Goal: Transaction & Acquisition: Purchase product/service

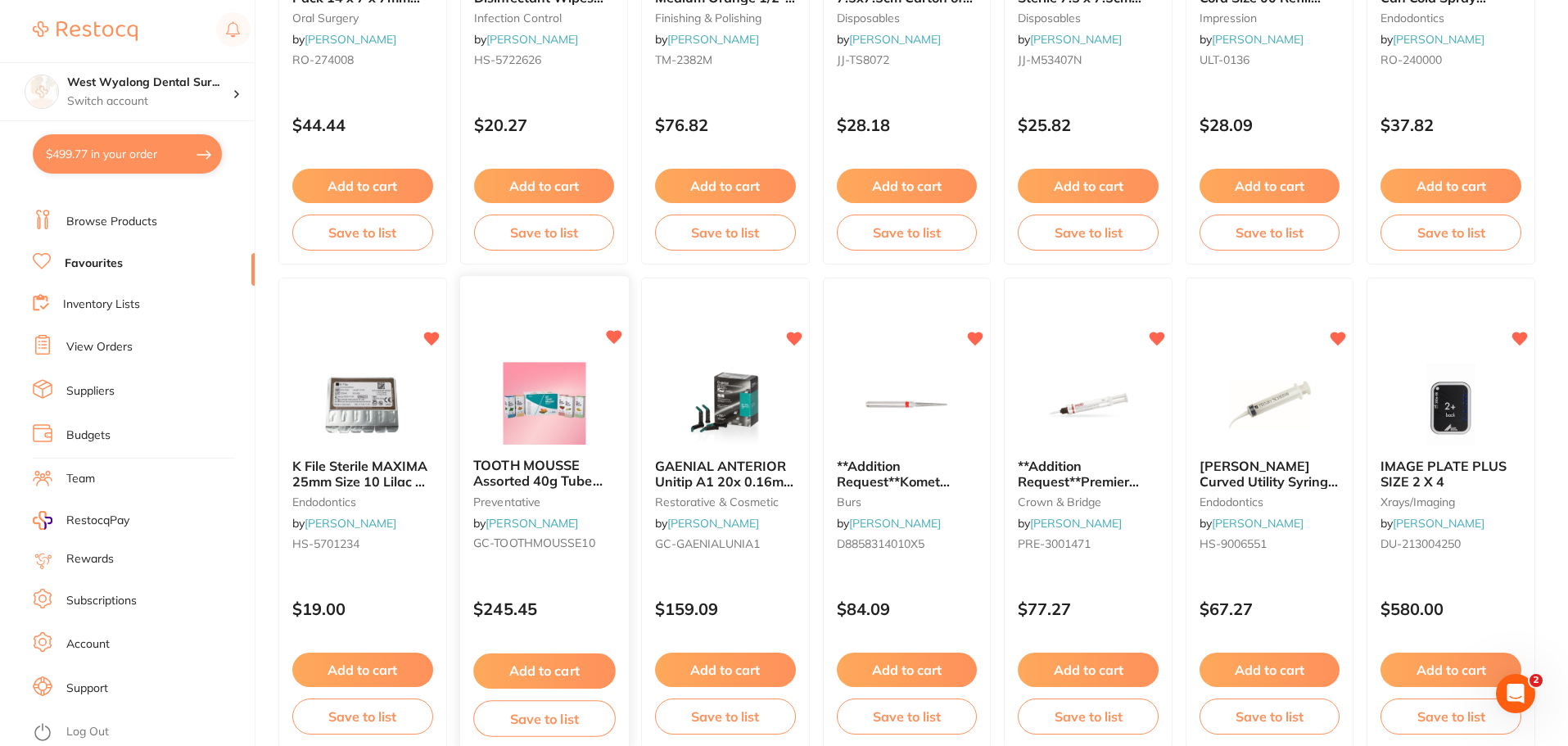
scroll to position [1884, 0]
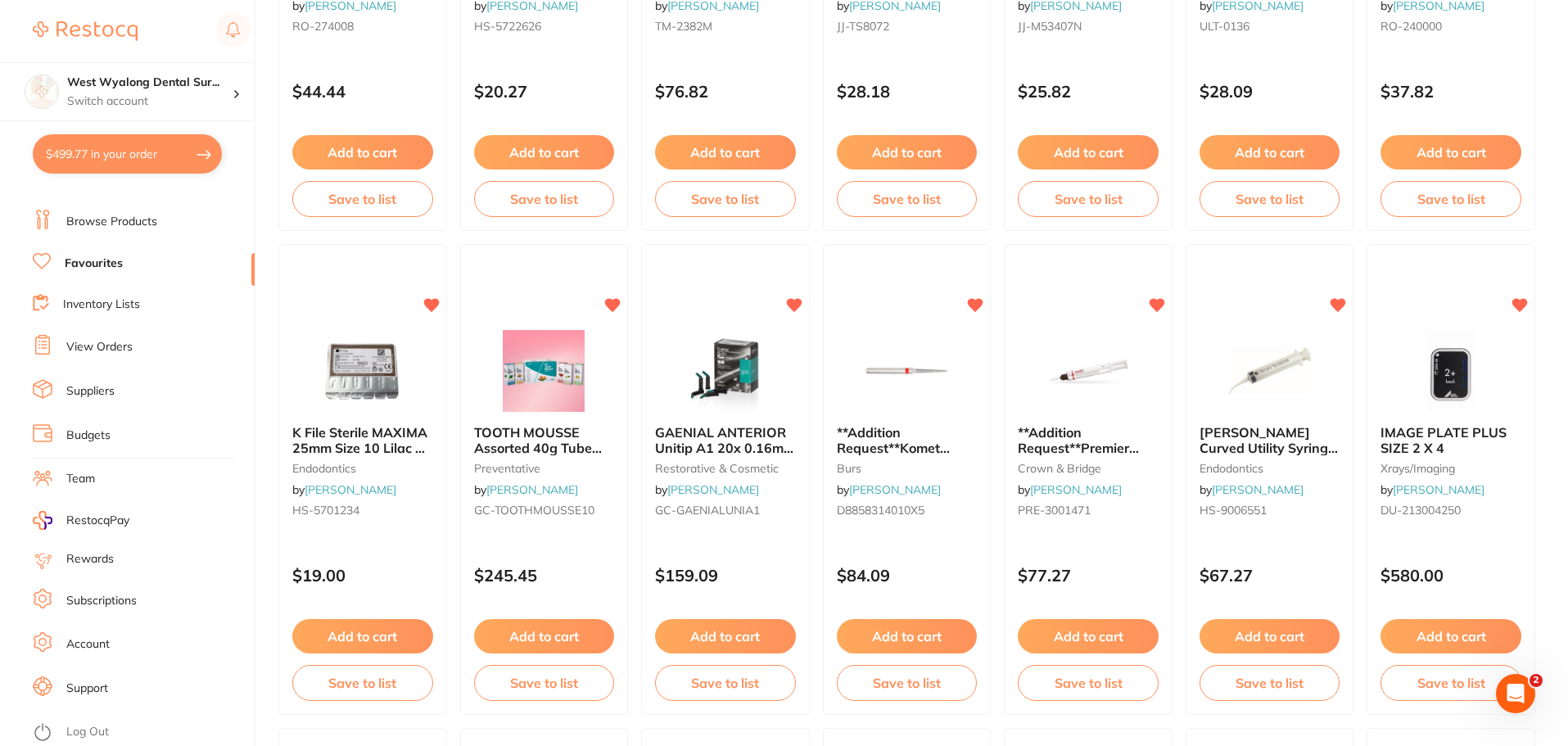
click at [723, 639] on button "Add to cart" at bounding box center [725, 636] width 141 height 35
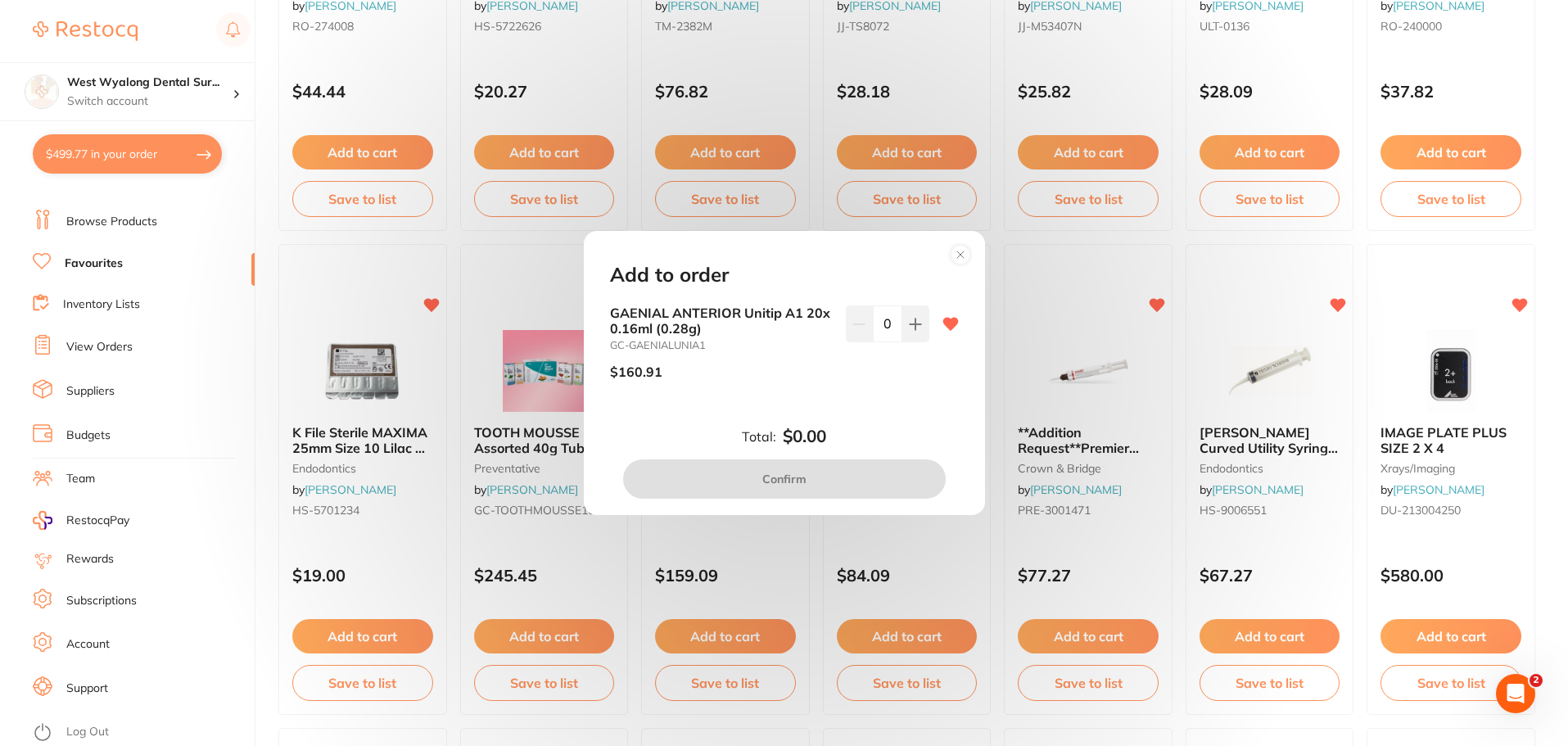
scroll to position [0, 0]
click at [959, 256] on circle at bounding box center [960, 253] width 19 height 19
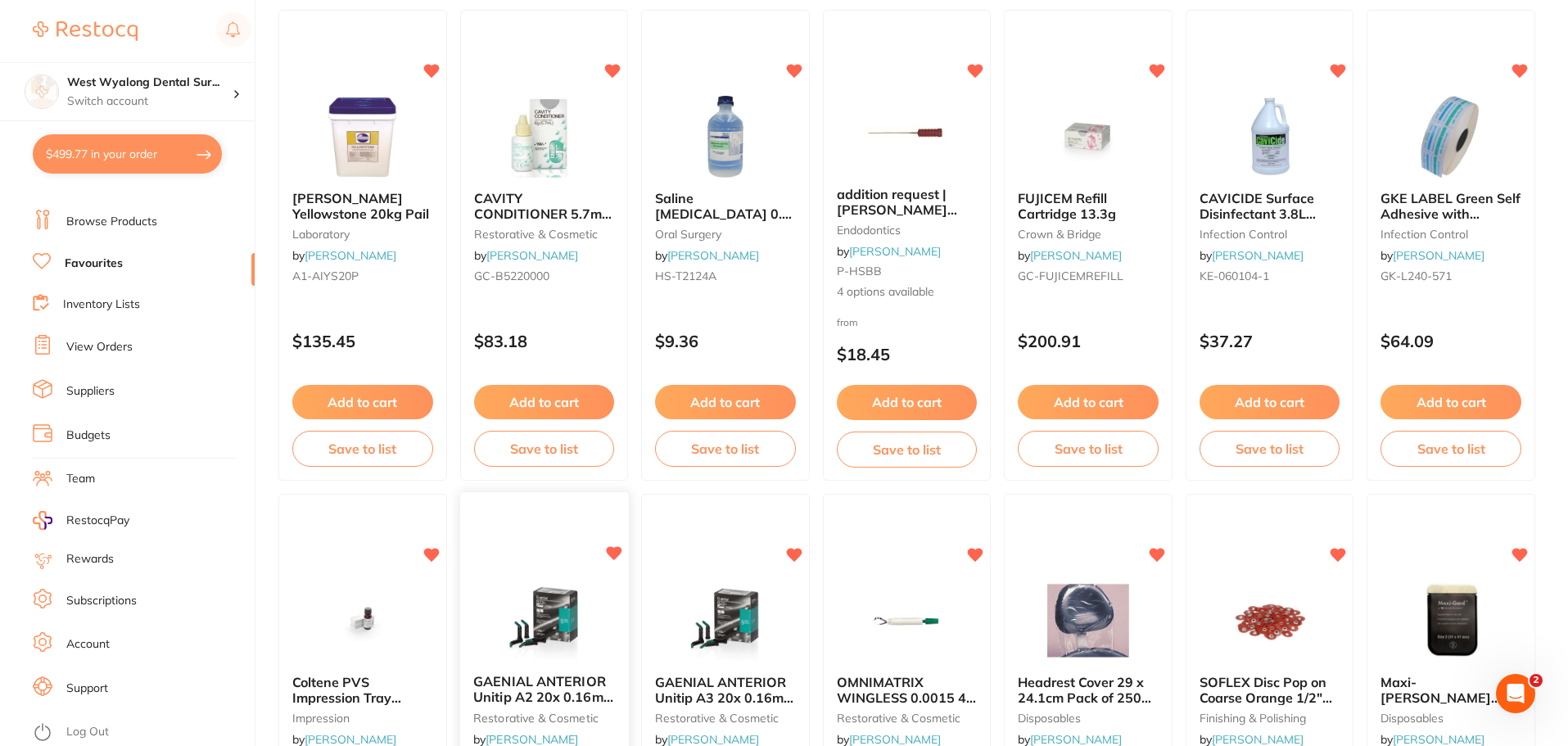
scroll to position [2703, 0]
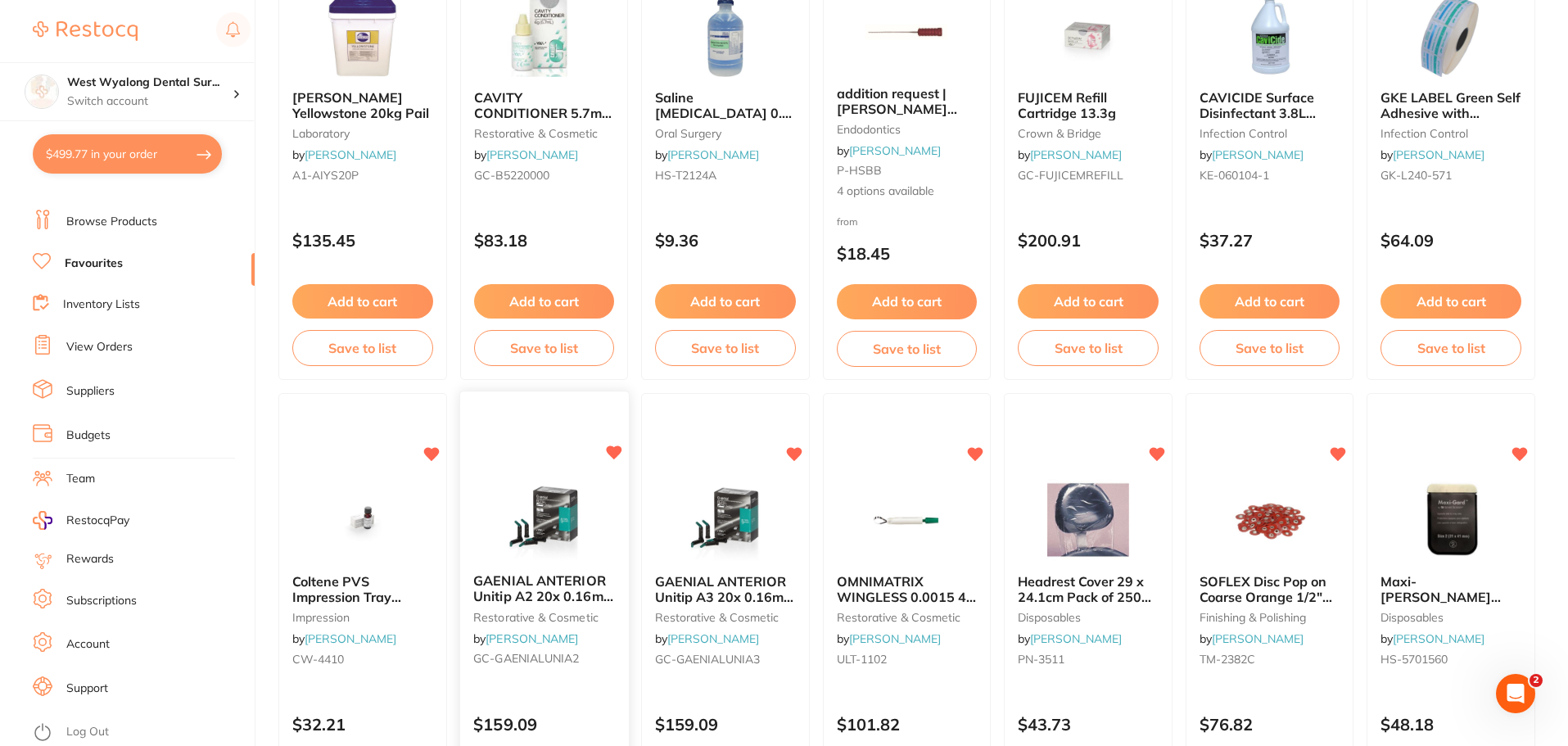
click at [542, 634] on link "[PERSON_NAME]" at bounding box center [532, 639] width 93 height 15
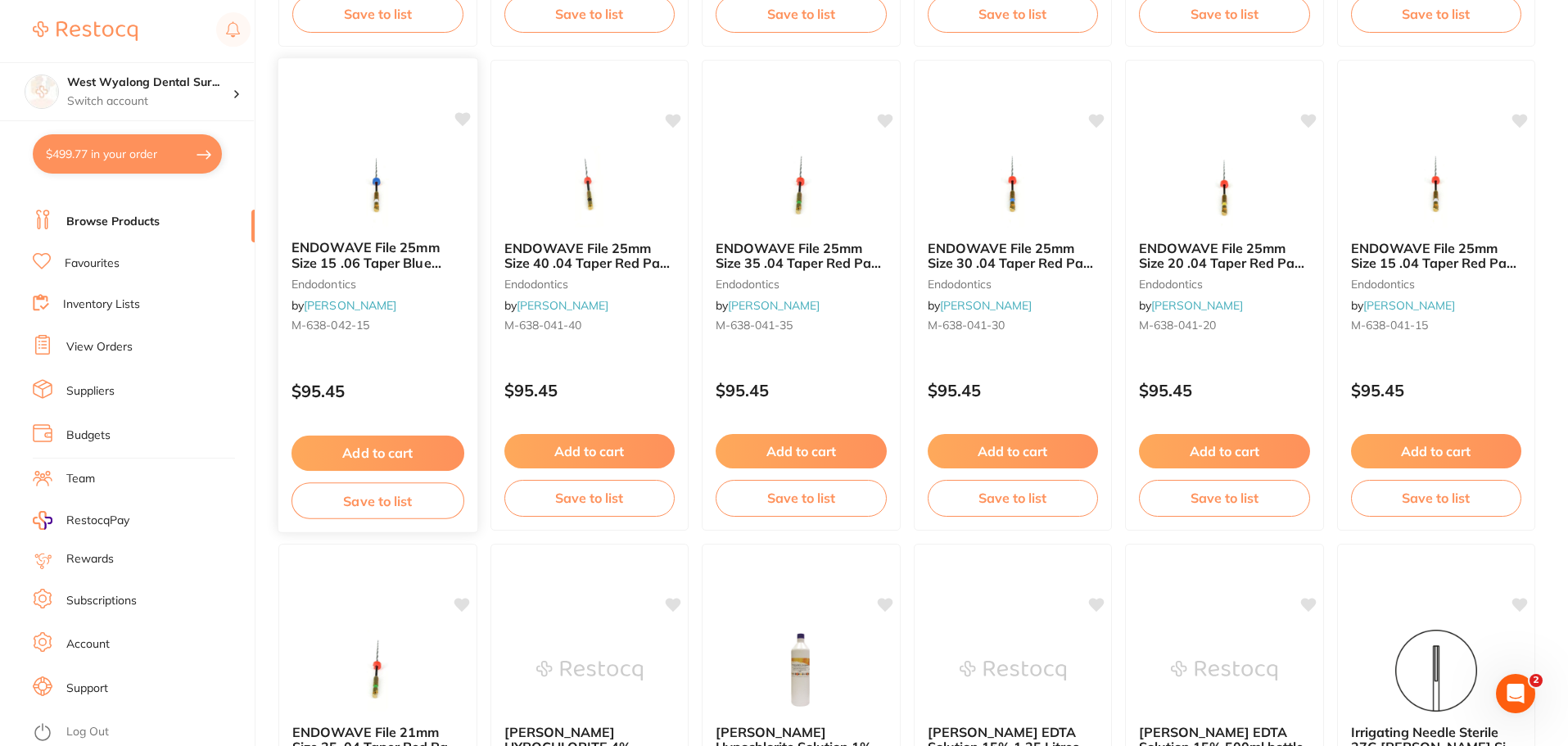
scroll to position [1147, 0]
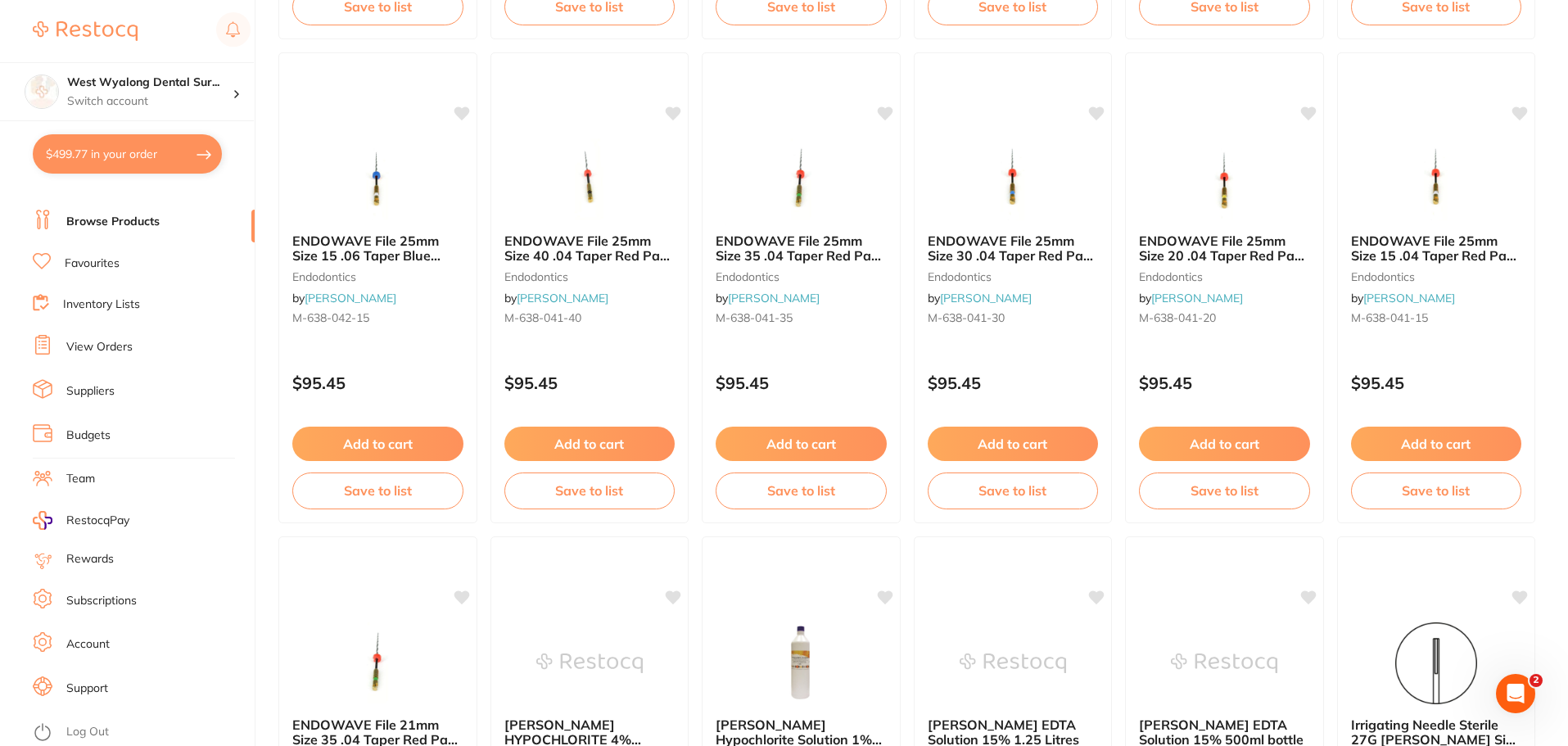
click at [133, 264] on li "Favourites" at bounding box center [144, 264] width 222 height 21
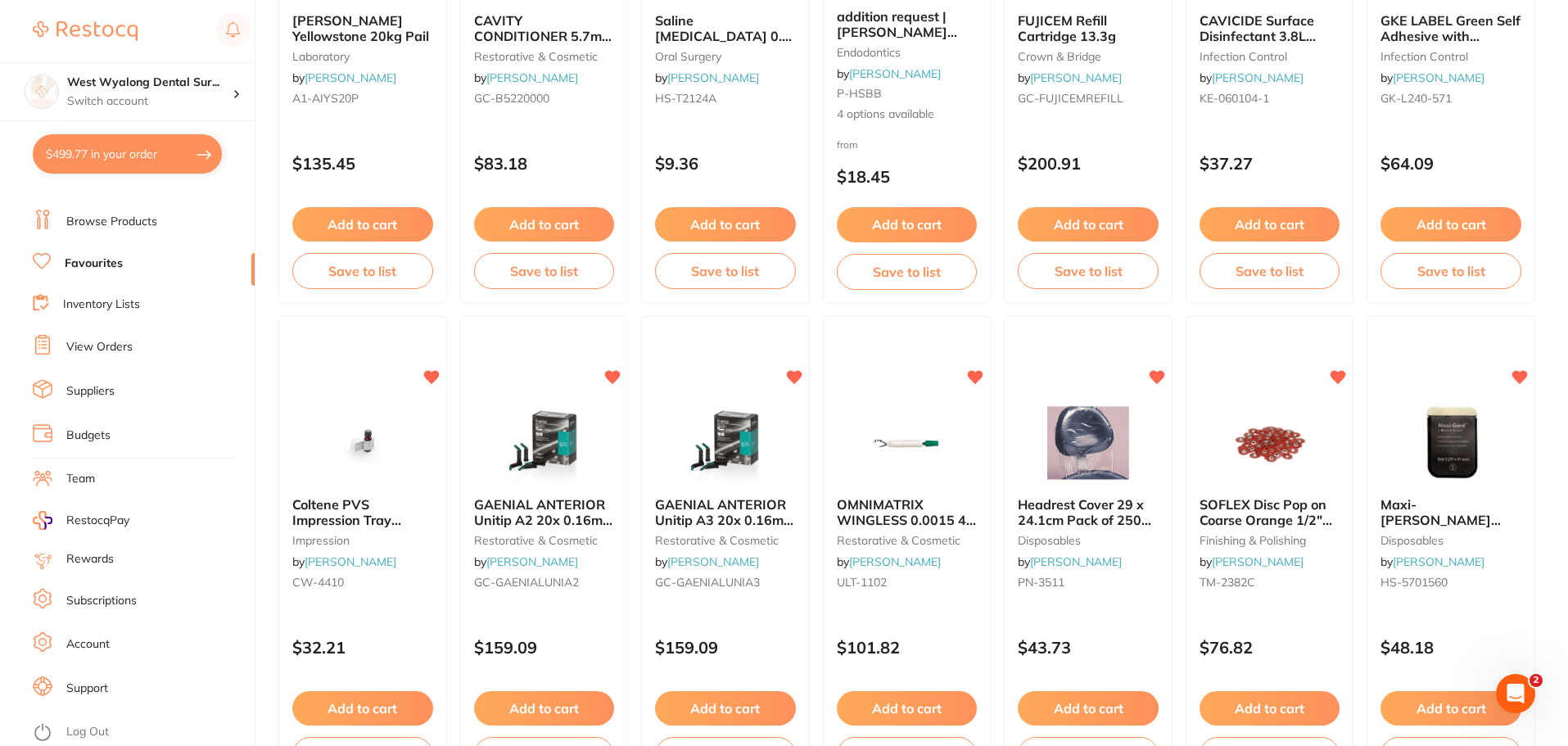
scroll to position [2785, 0]
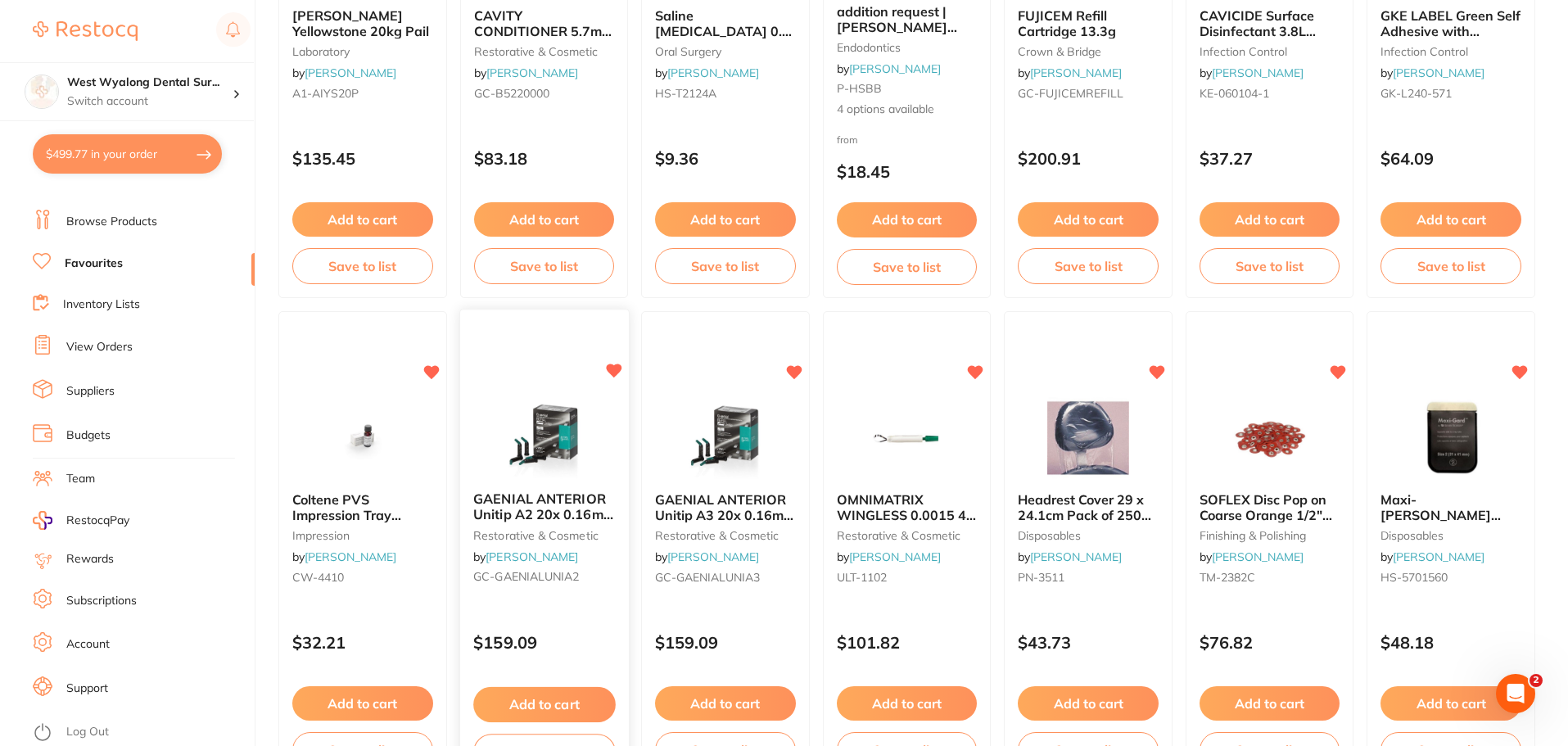
click at [551, 701] on button "Add to cart" at bounding box center [544, 704] width 142 height 35
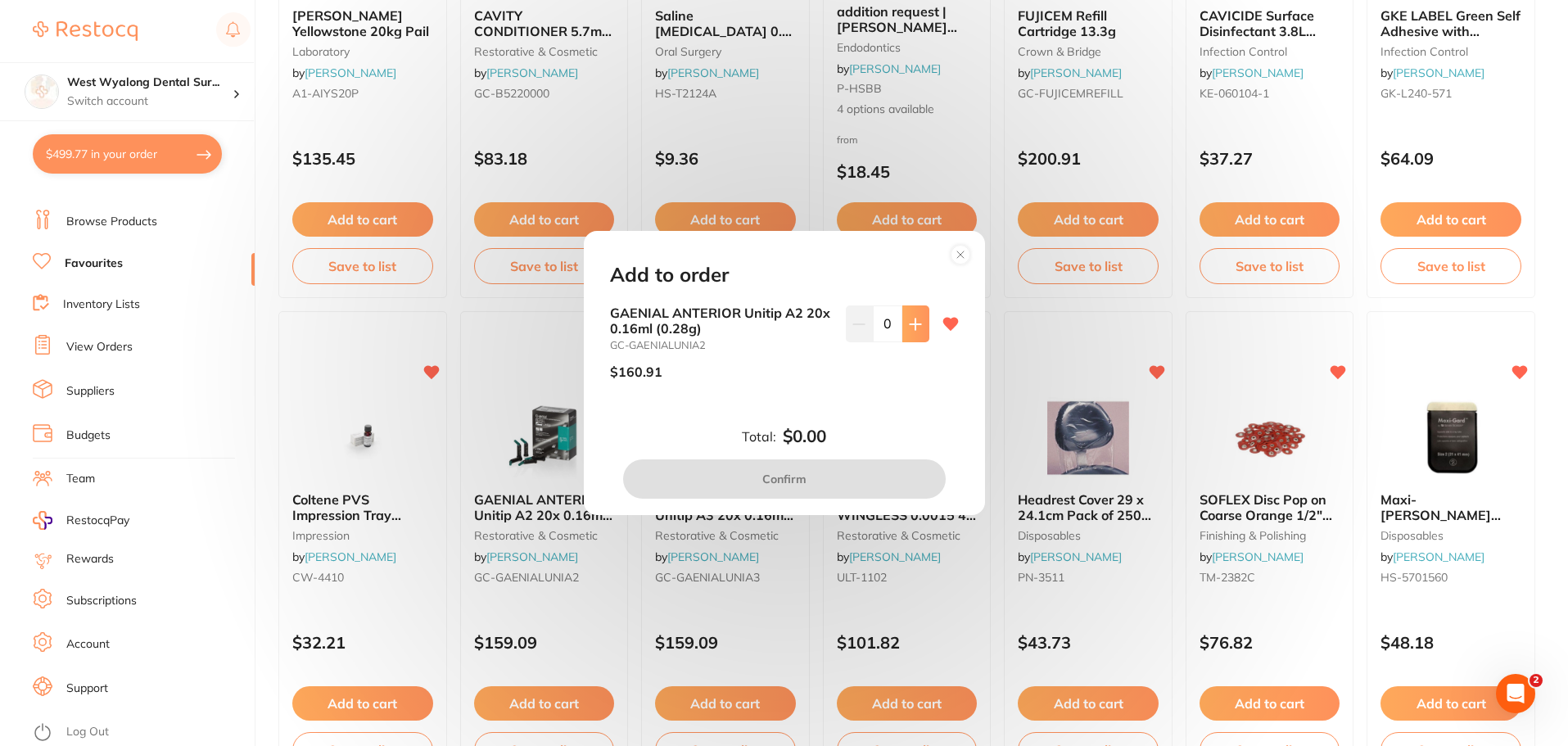
scroll to position [0, 0]
click at [909, 326] on icon at bounding box center [915, 324] width 13 height 13
type input "1"
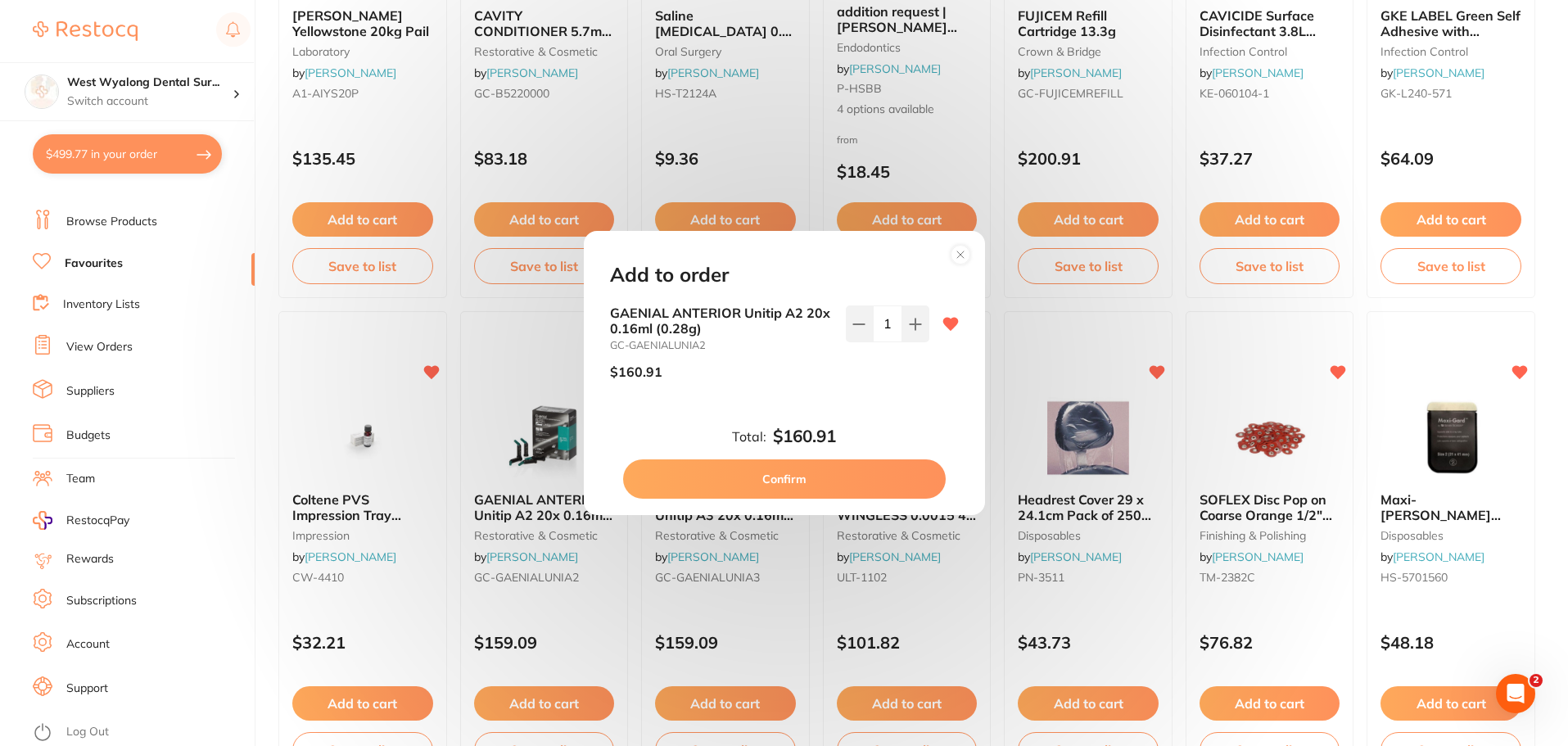
click at [795, 484] on button "Confirm" at bounding box center [784, 479] width 323 height 39
checkbox input "false"
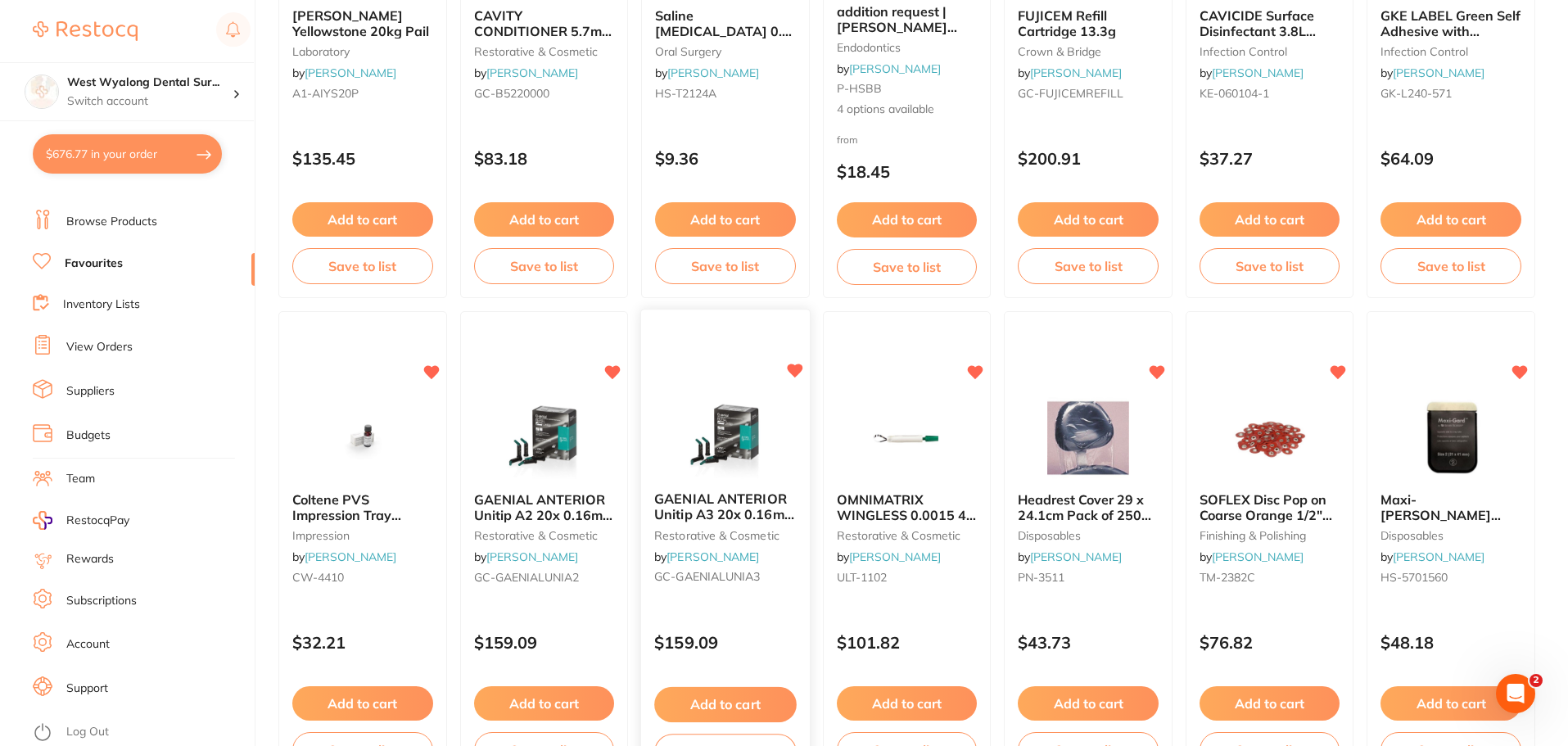
click at [723, 703] on button "Add to cart" at bounding box center [724, 704] width 142 height 35
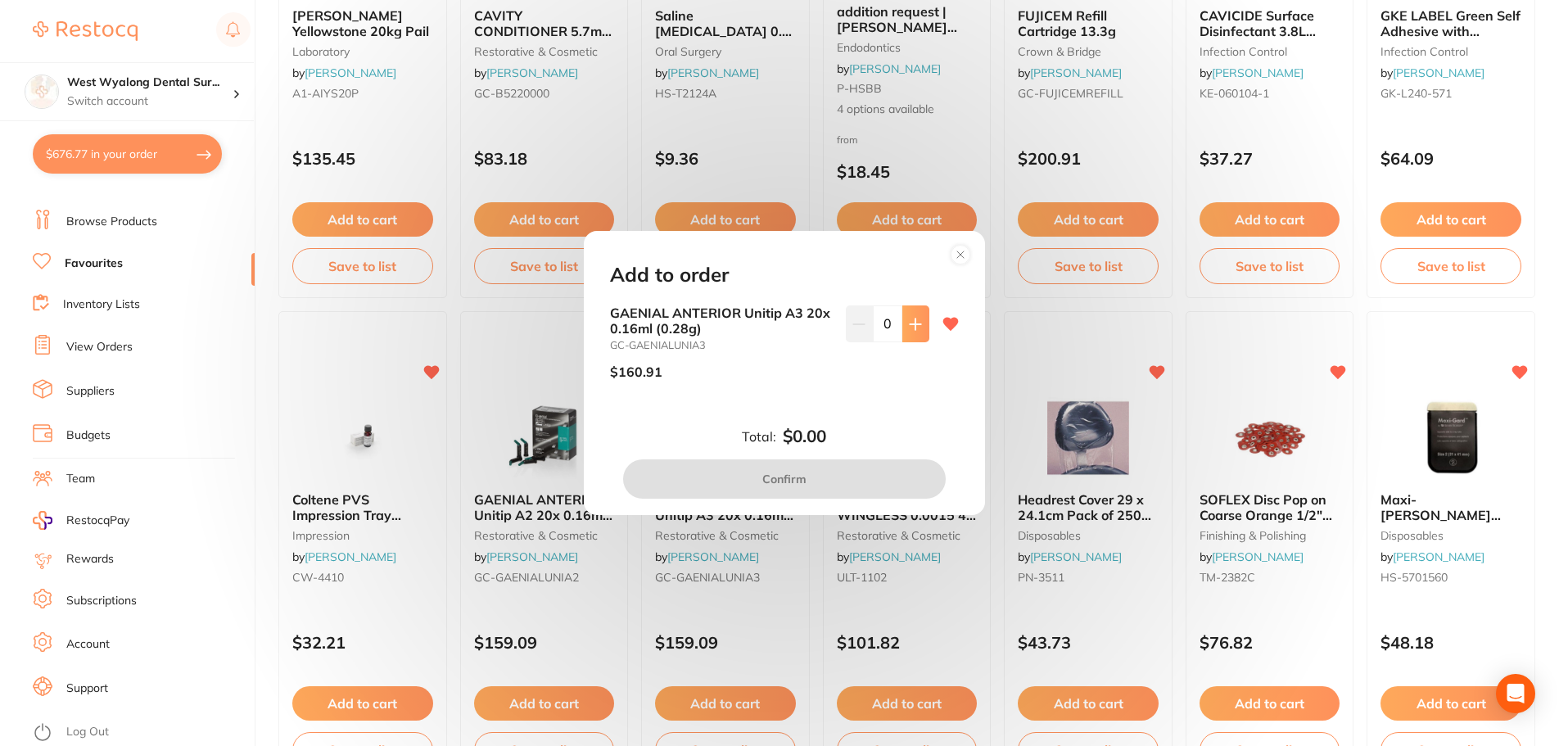
click at [909, 326] on icon at bounding box center [915, 324] width 13 height 13
type input "2"
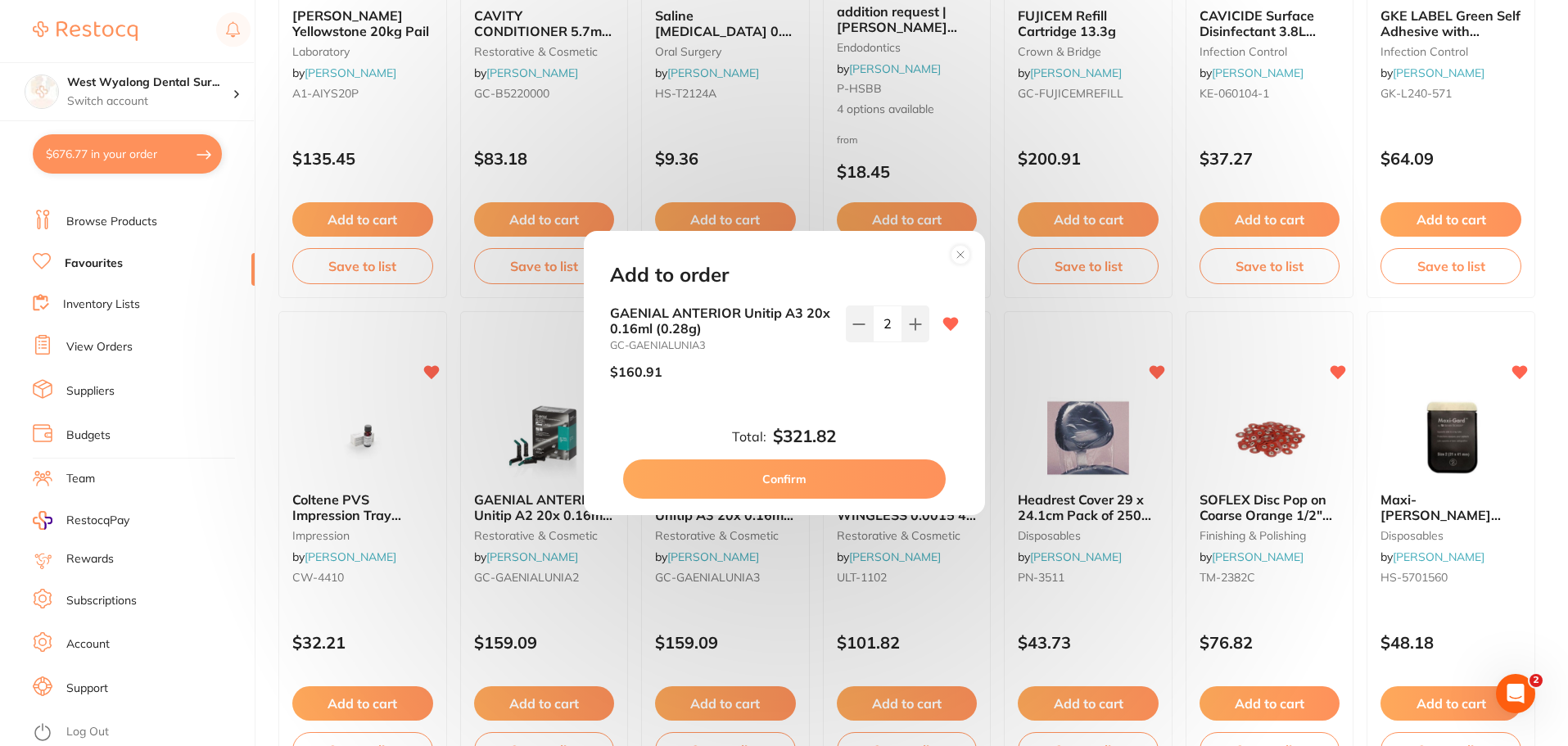
click at [796, 483] on button "Confirm" at bounding box center [784, 479] width 323 height 39
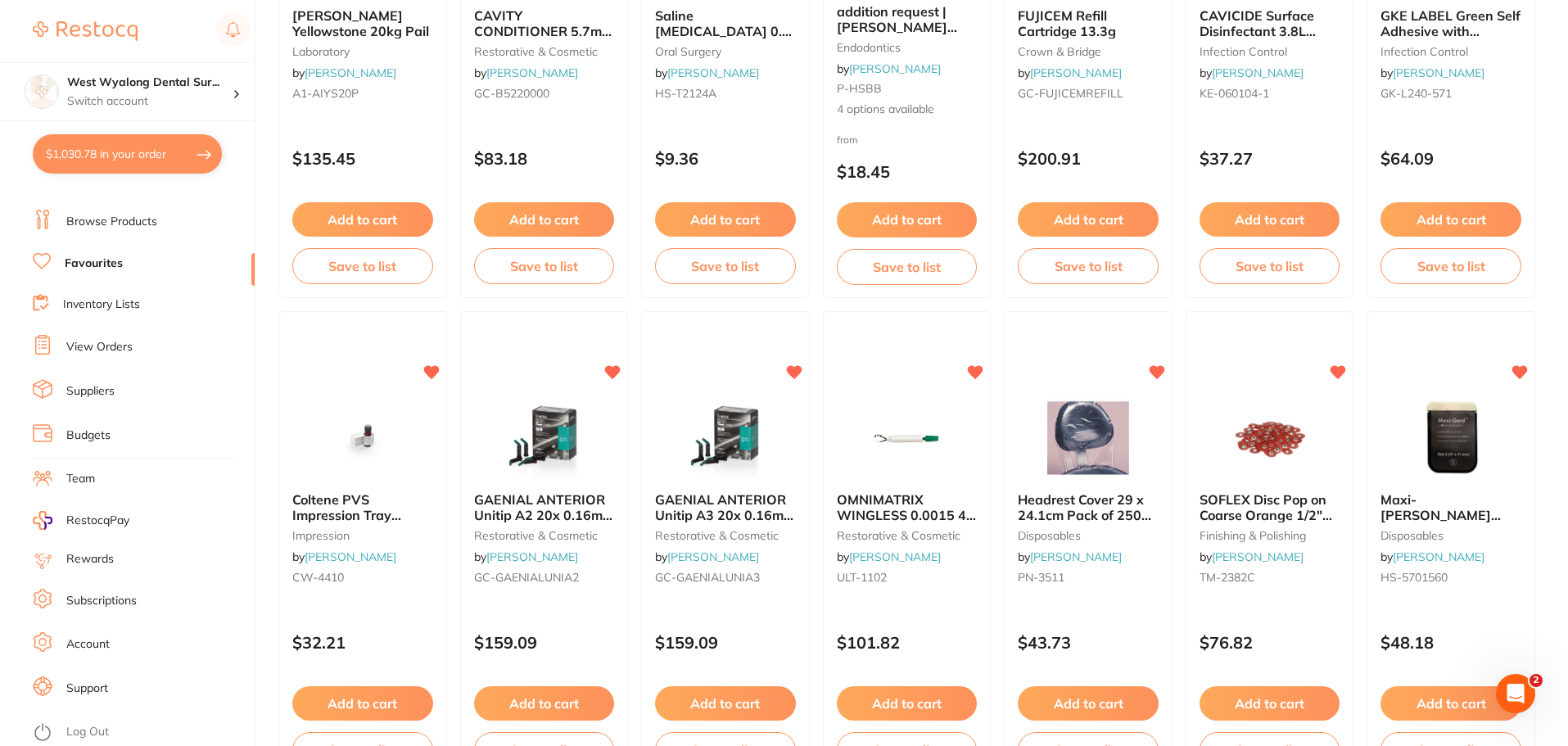
click at [100, 157] on button "$1,030.78 in your order" at bounding box center [128, 154] width 189 height 39
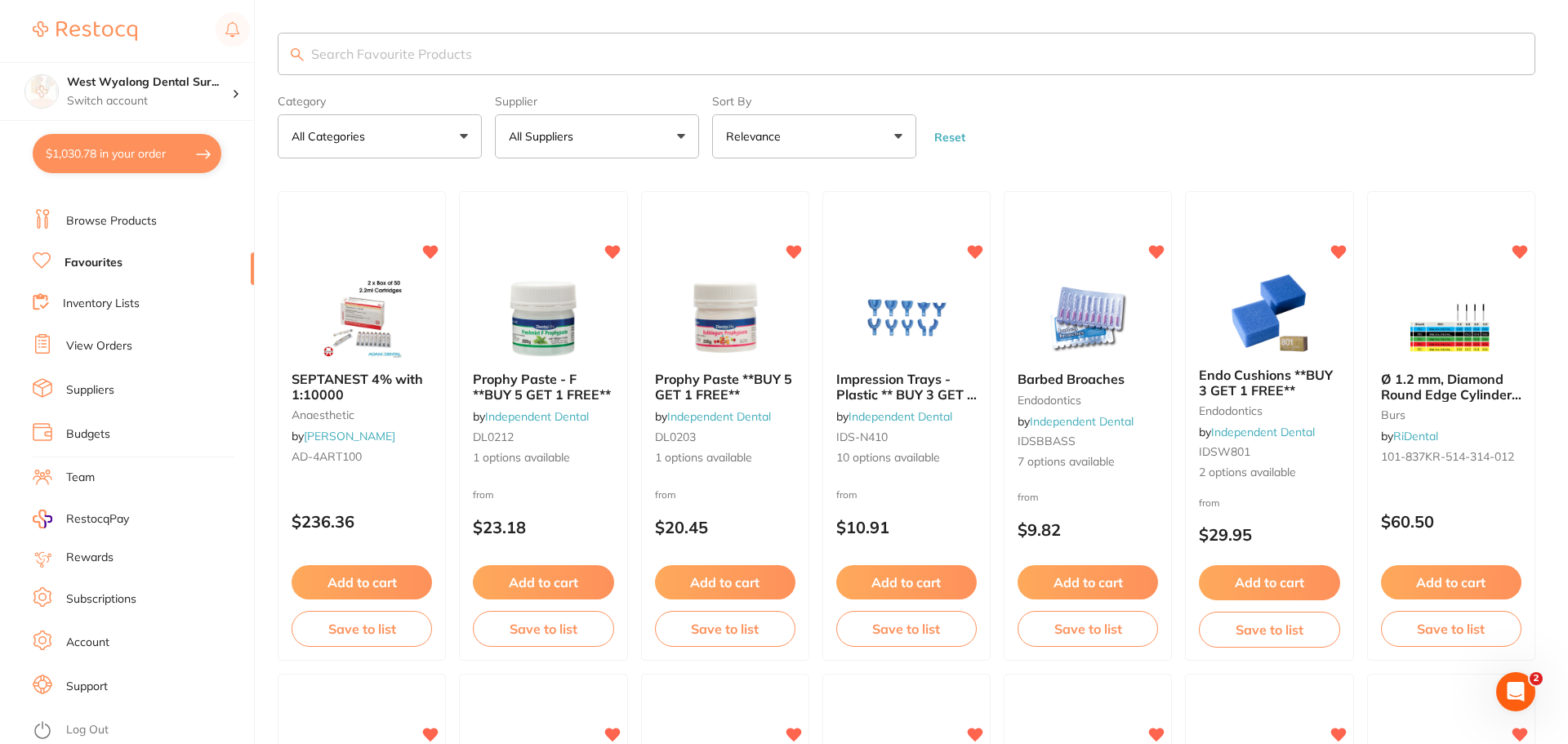
checkbox input "true"
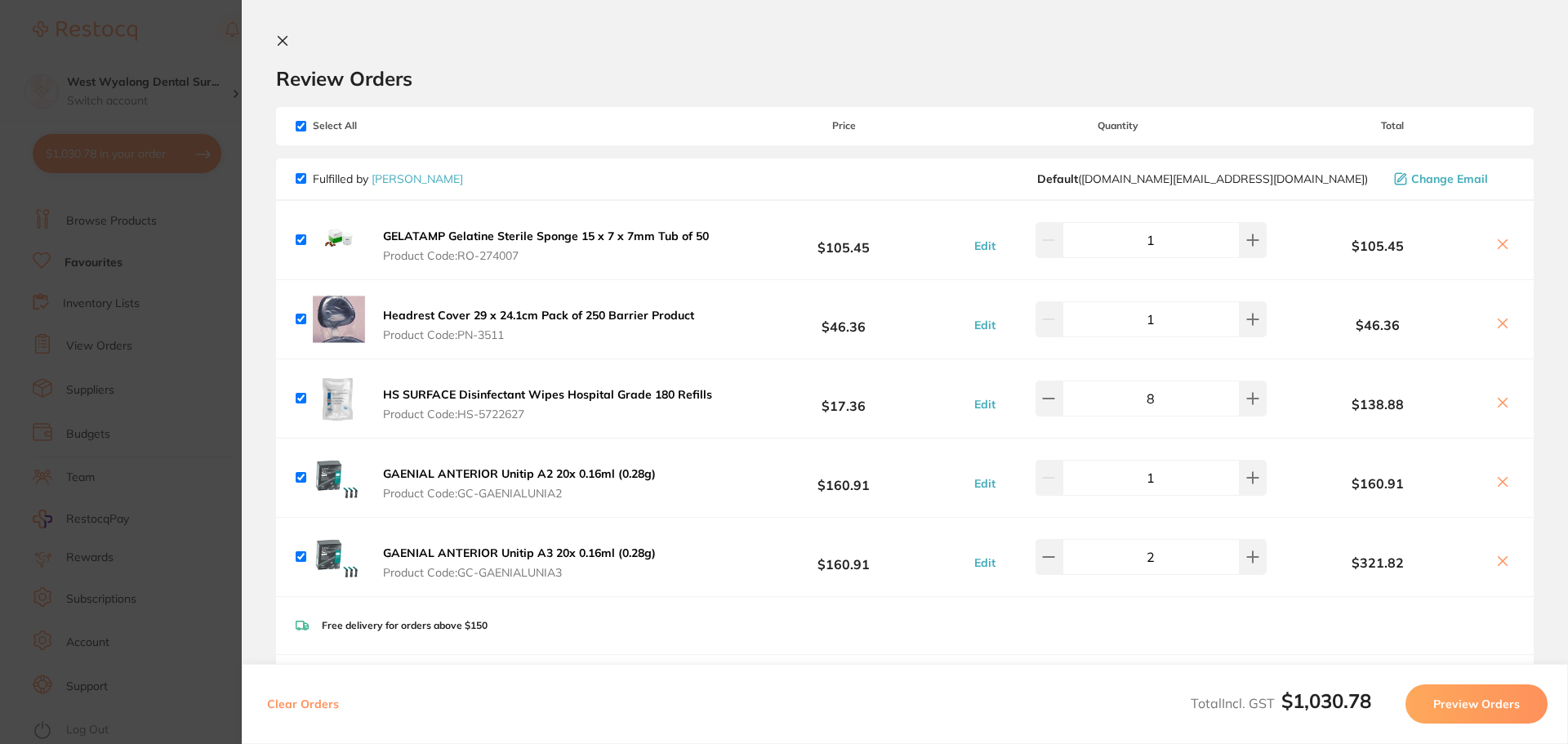
click at [287, 41] on icon at bounding box center [282, 41] width 13 height 13
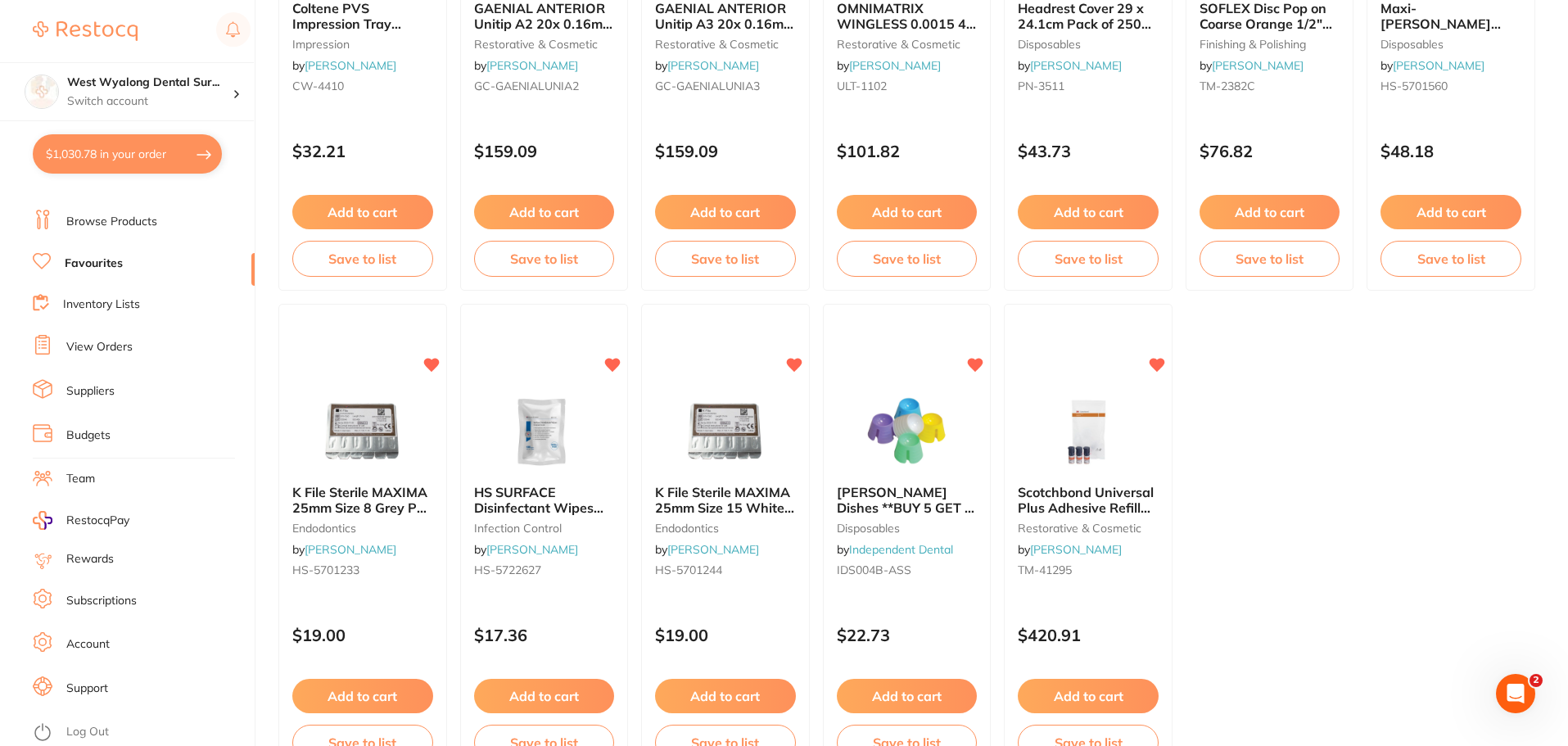
scroll to position [3390, 0]
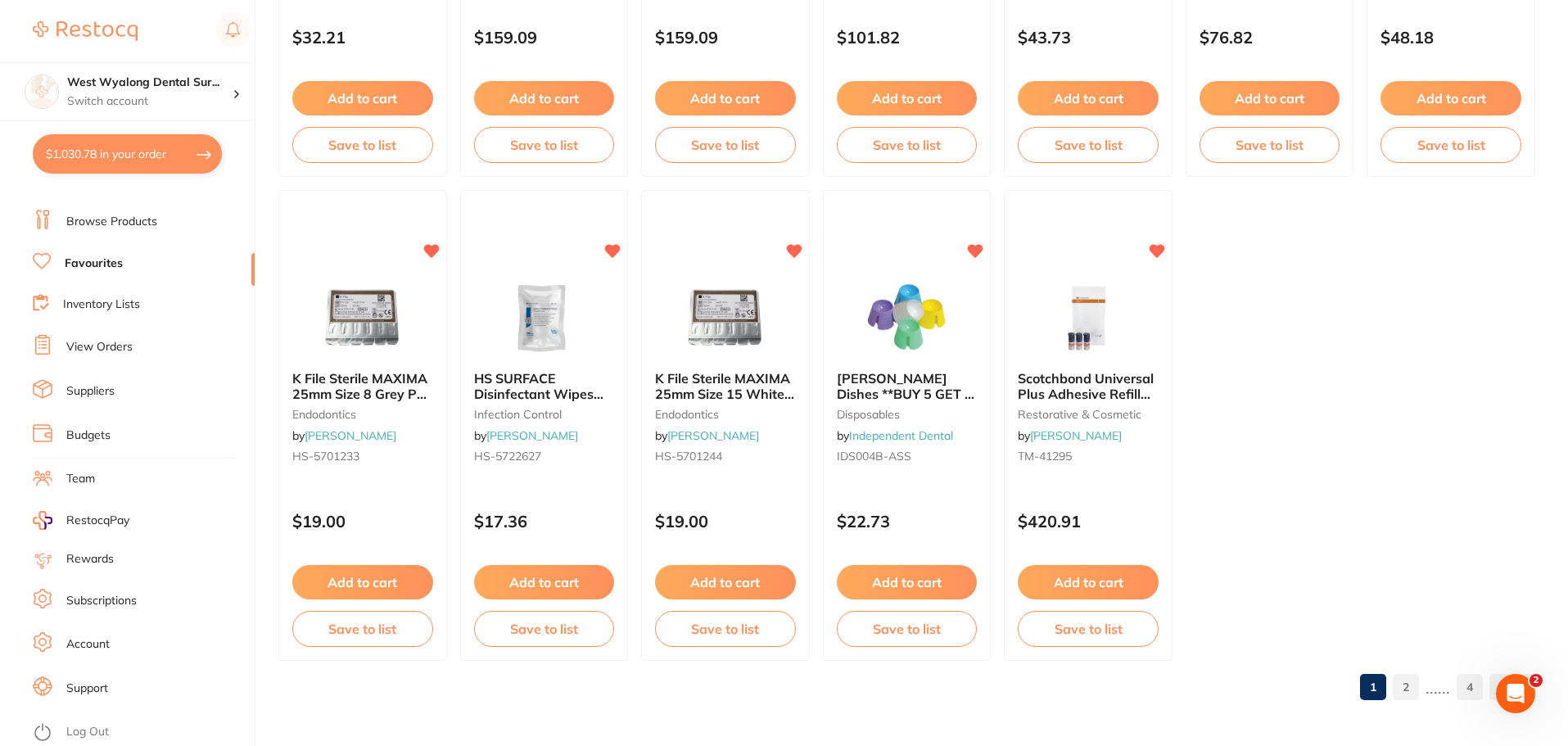
click at [1405, 685] on link "2" at bounding box center [1405, 687] width 26 height 33
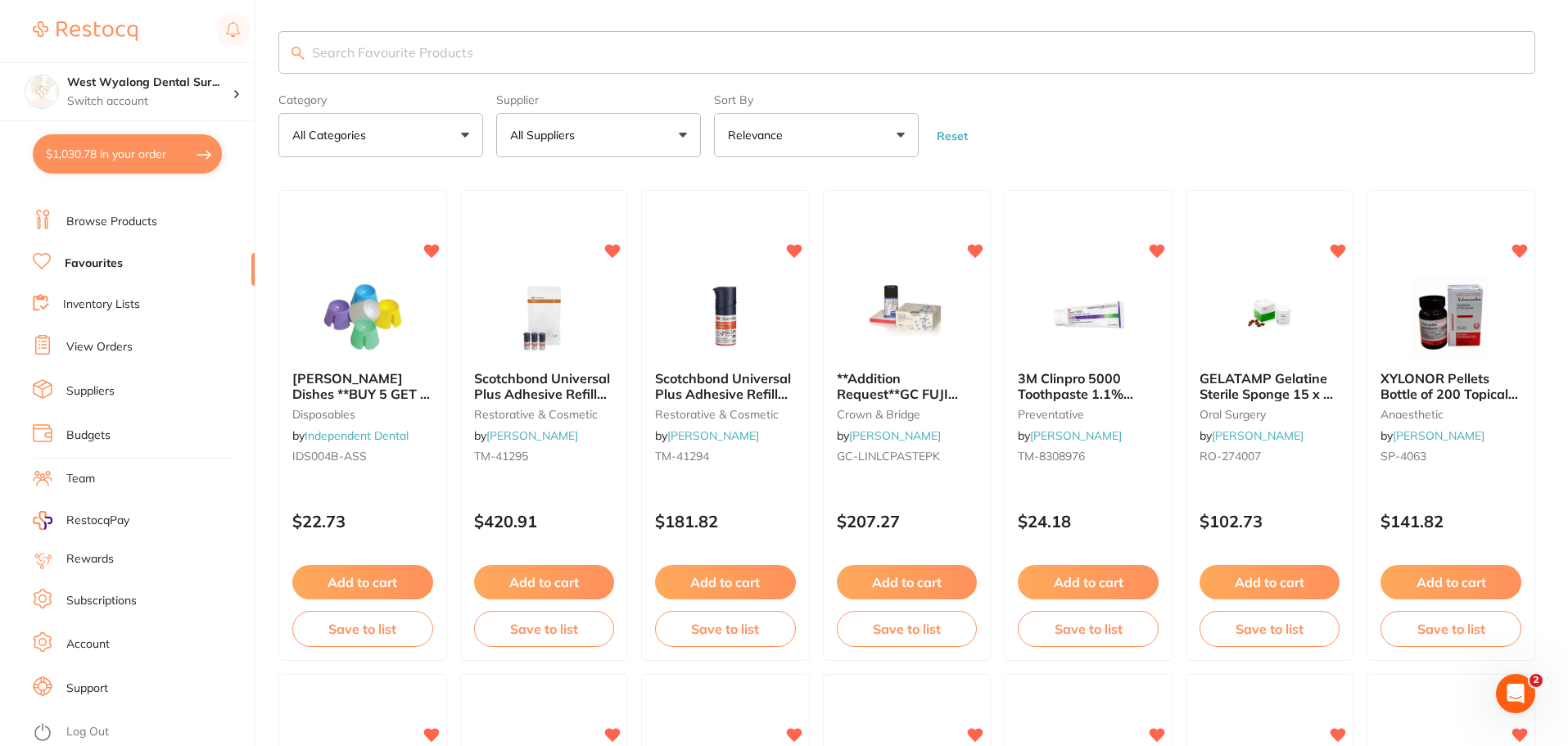
scroll to position [0, 0]
click at [350, 54] on input "search" at bounding box center [906, 53] width 1257 height 43
type input "pouched"
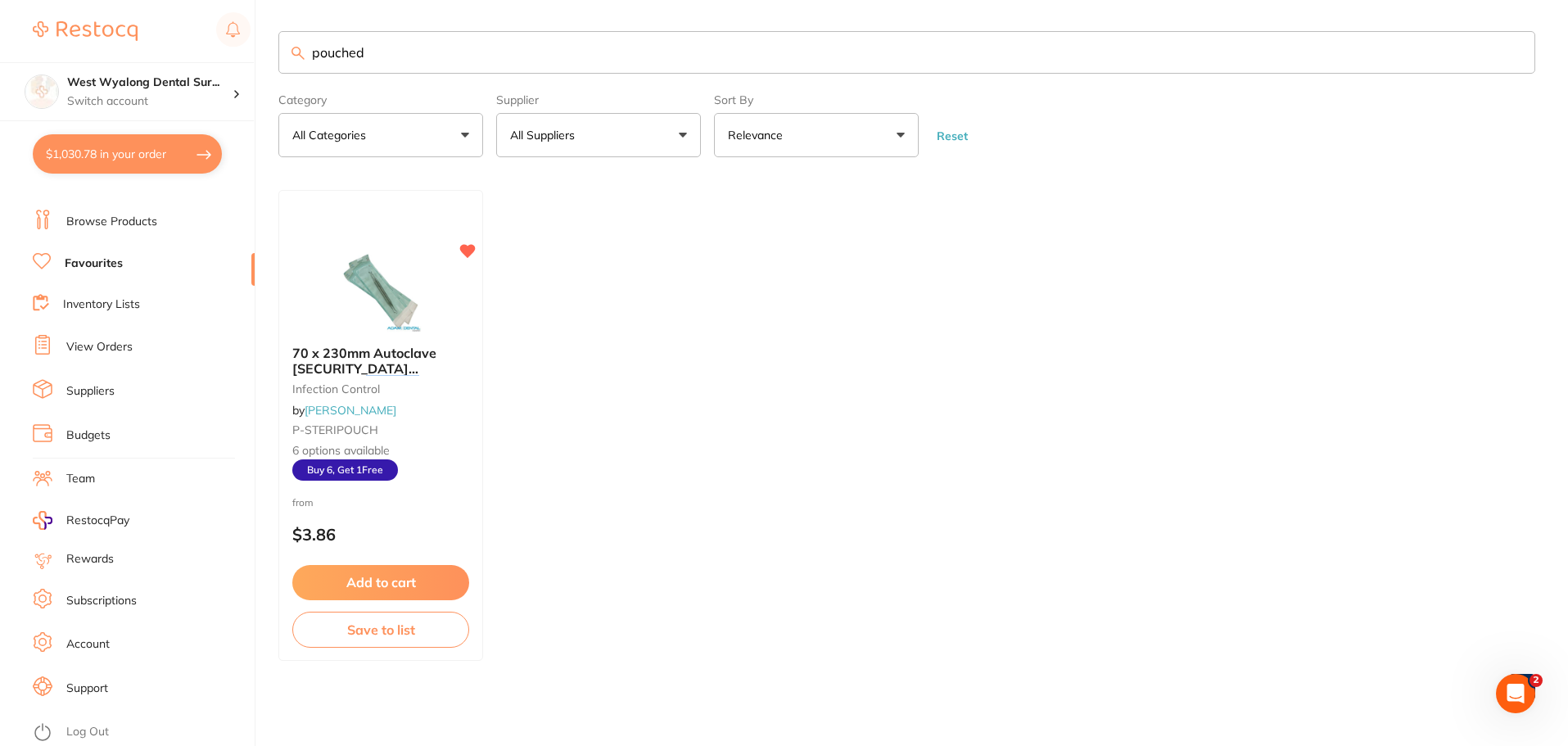
click at [370, 55] on input "pouched" at bounding box center [906, 53] width 1257 height 43
click at [395, 584] on button "Add to cart" at bounding box center [381, 584] width 178 height 35
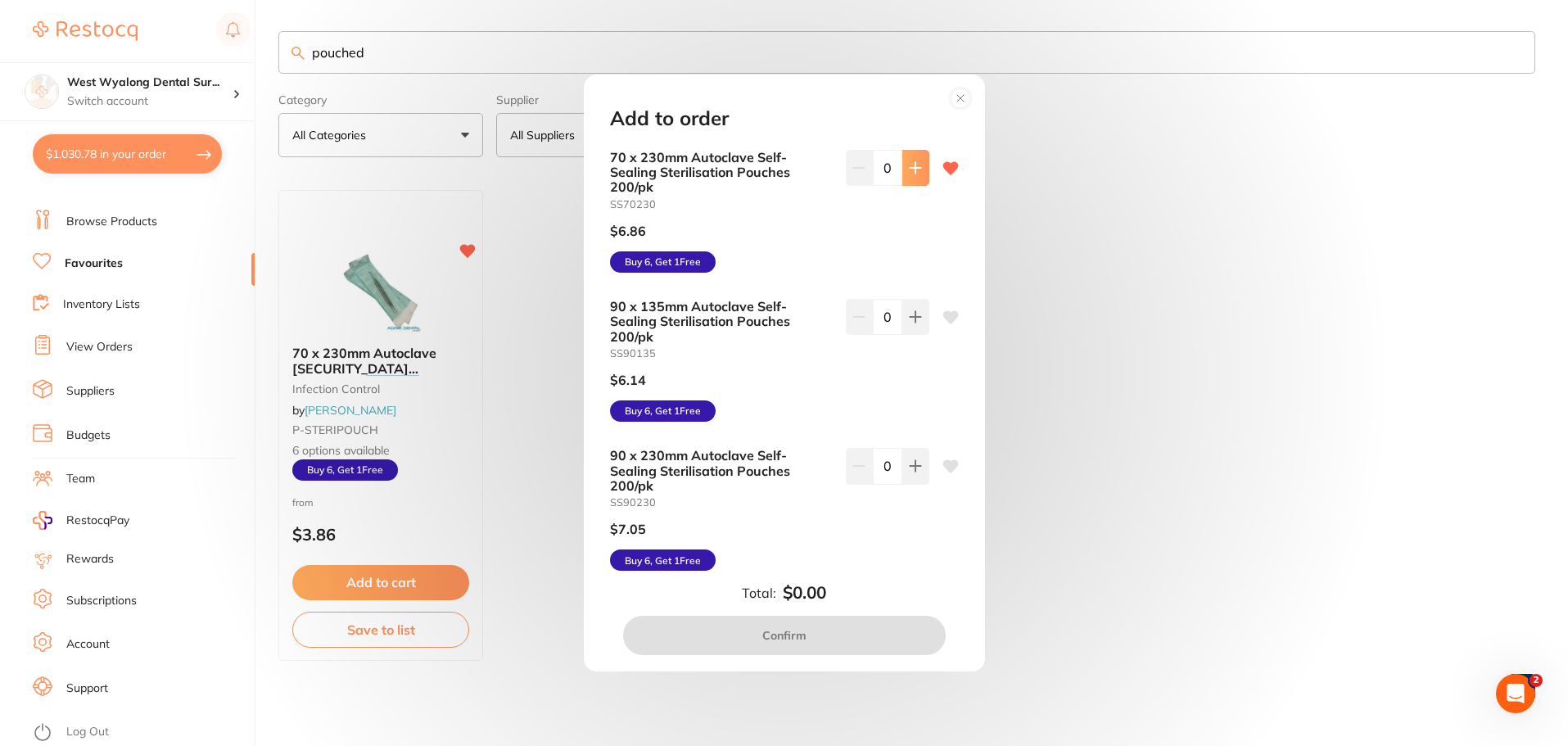
click at [914, 169] on icon at bounding box center [915, 168] width 13 height 13
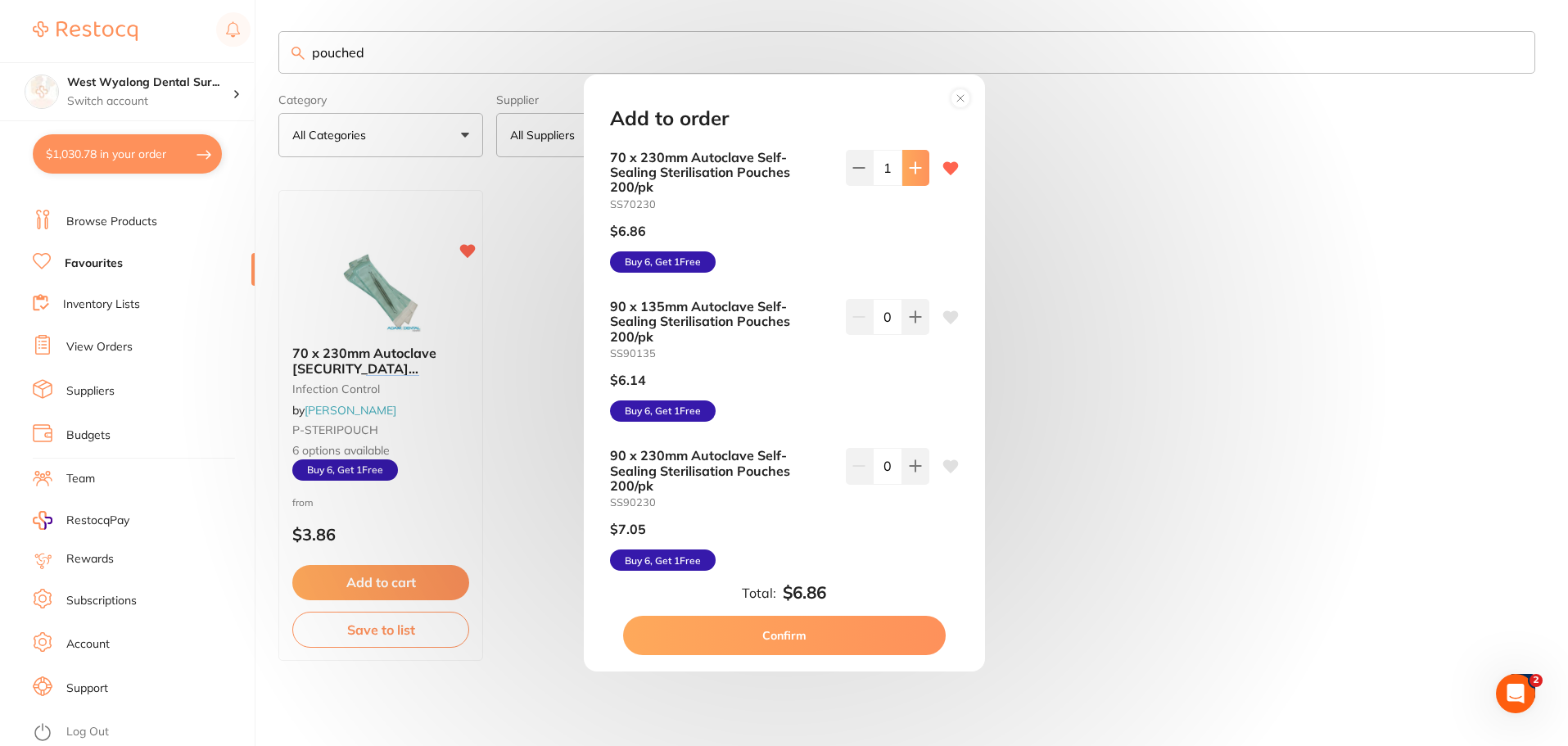
click at [914, 169] on icon at bounding box center [915, 168] width 13 height 13
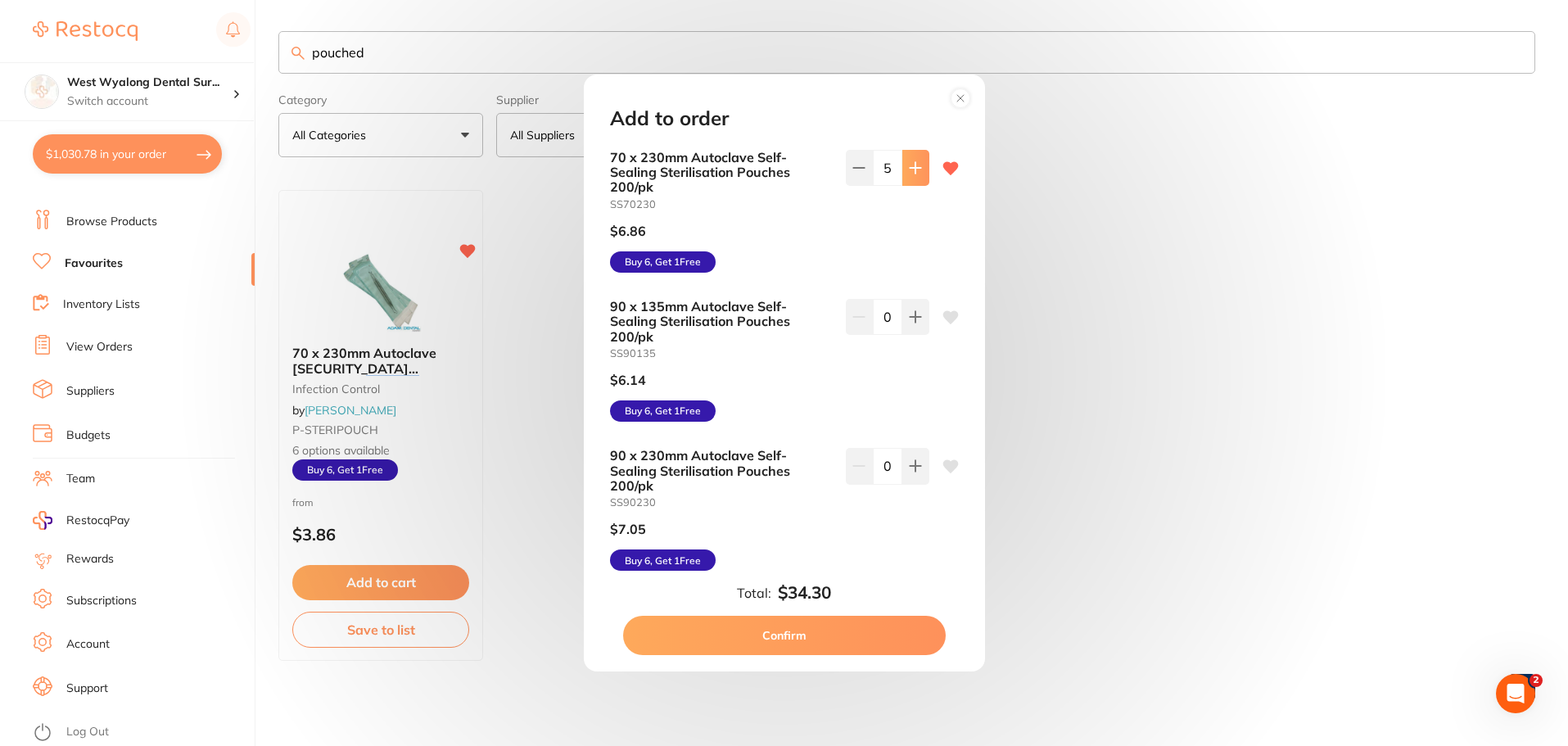
type input "6"
click at [803, 646] on button "Confirm" at bounding box center [784, 635] width 323 height 39
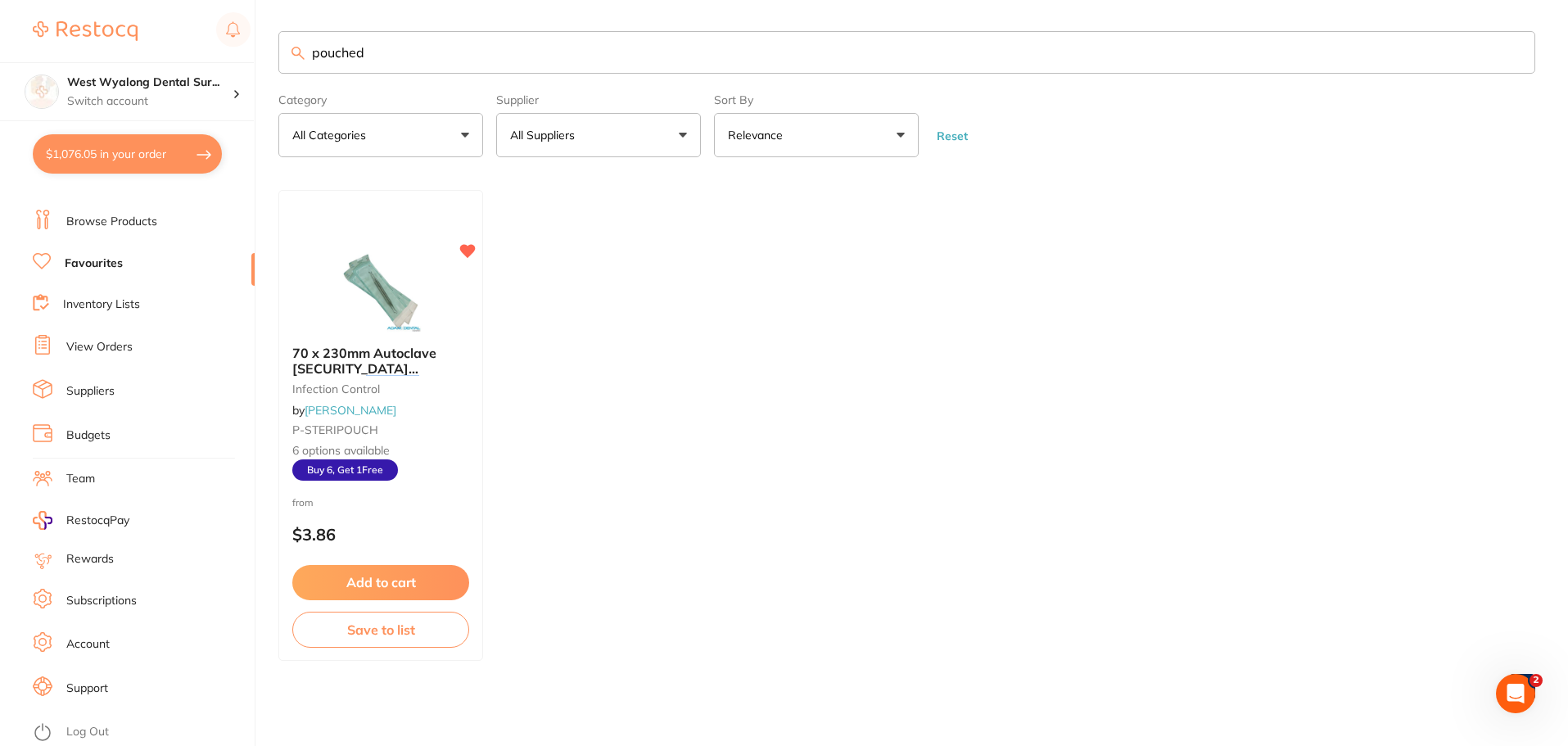
click at [100, 146] on button "$1,076.05 in your order" at bounding box center [128, 154] width 189 height 39
checkbox input "true"
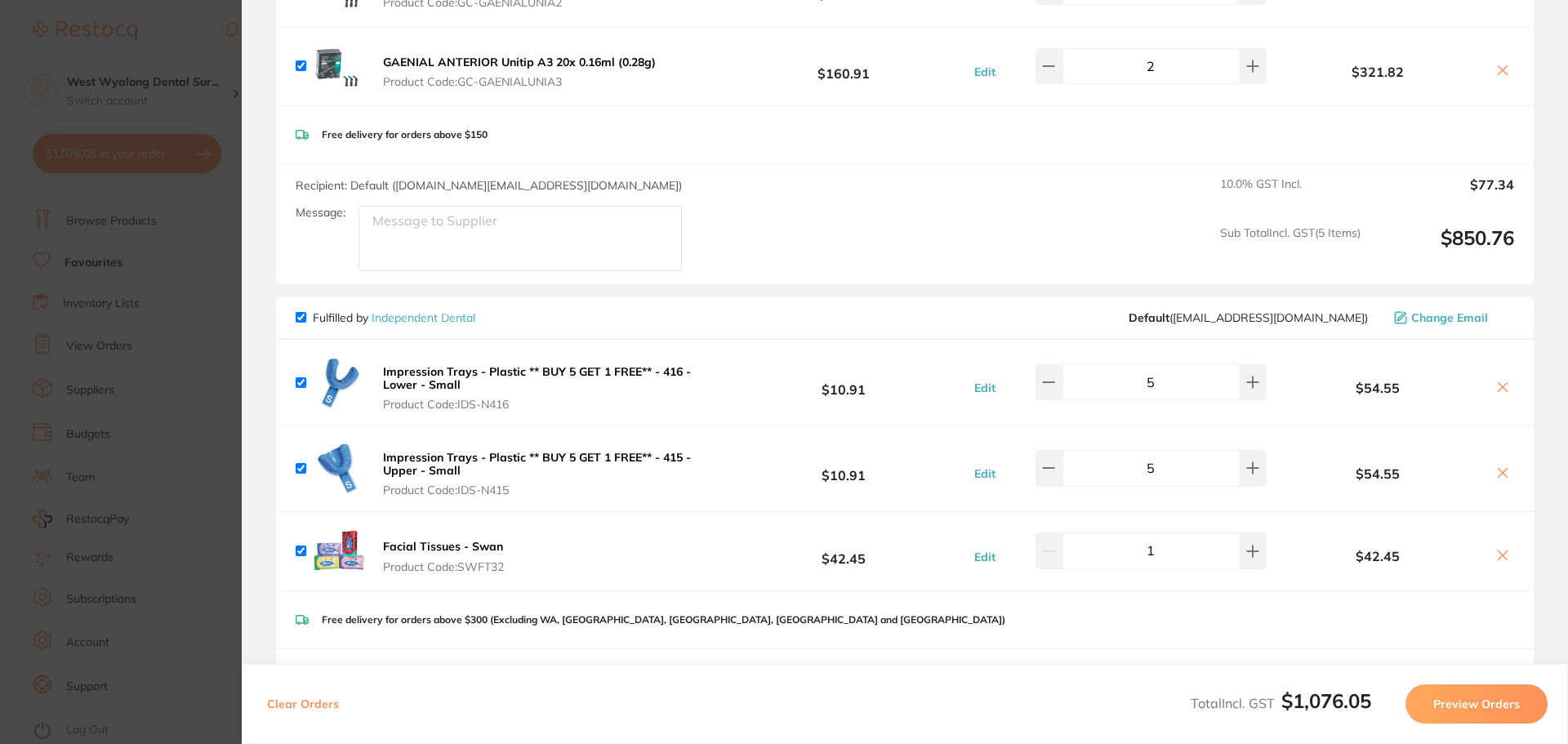
scroll to position [490, 0]
click at [298, 383] on input "checkbox" at bounding box center [301, 384] width 11 height 11
checkbox input "false"
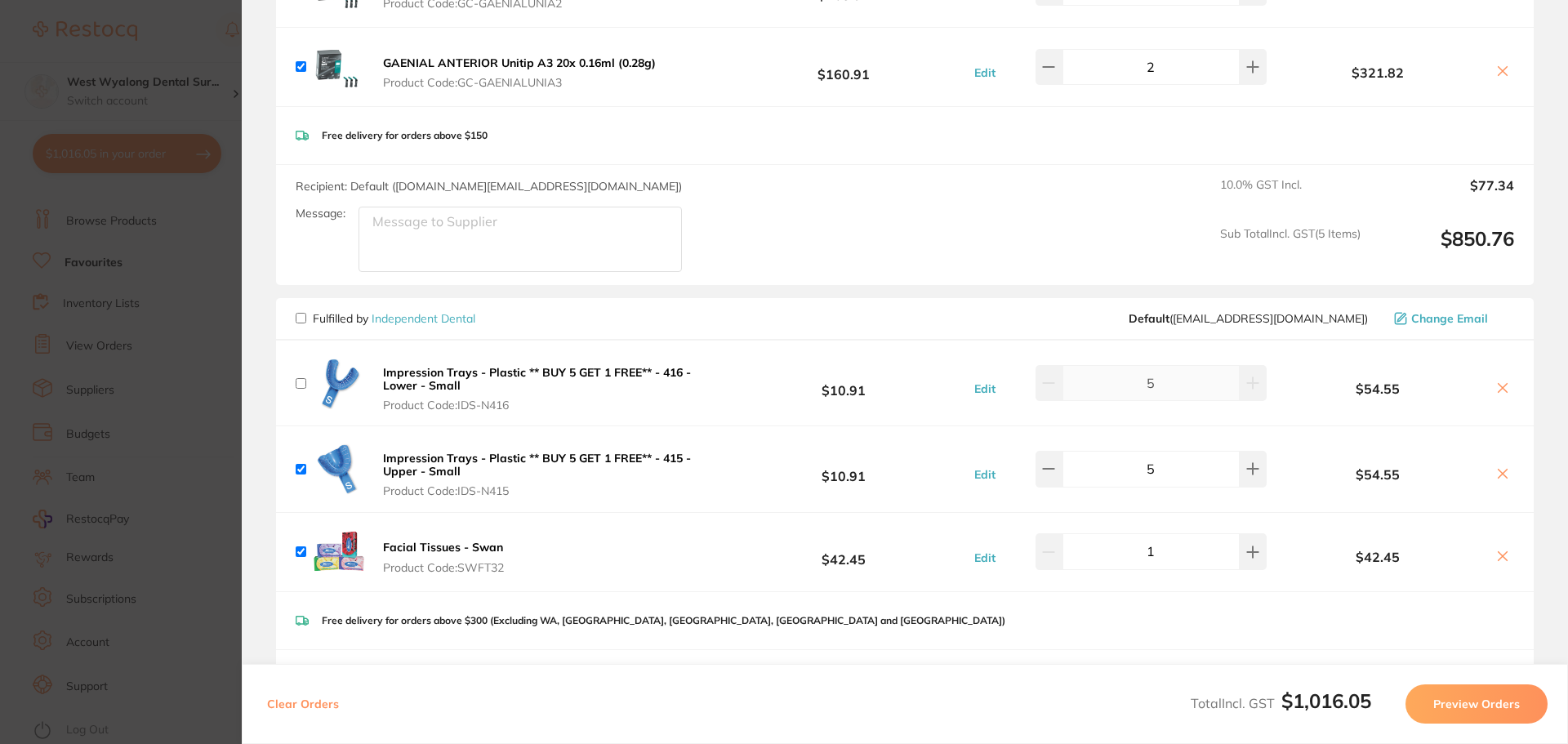
click at [1499, 387] on icon at bounding box center [1503, 387] width 9 height 9
checkbox input "true"
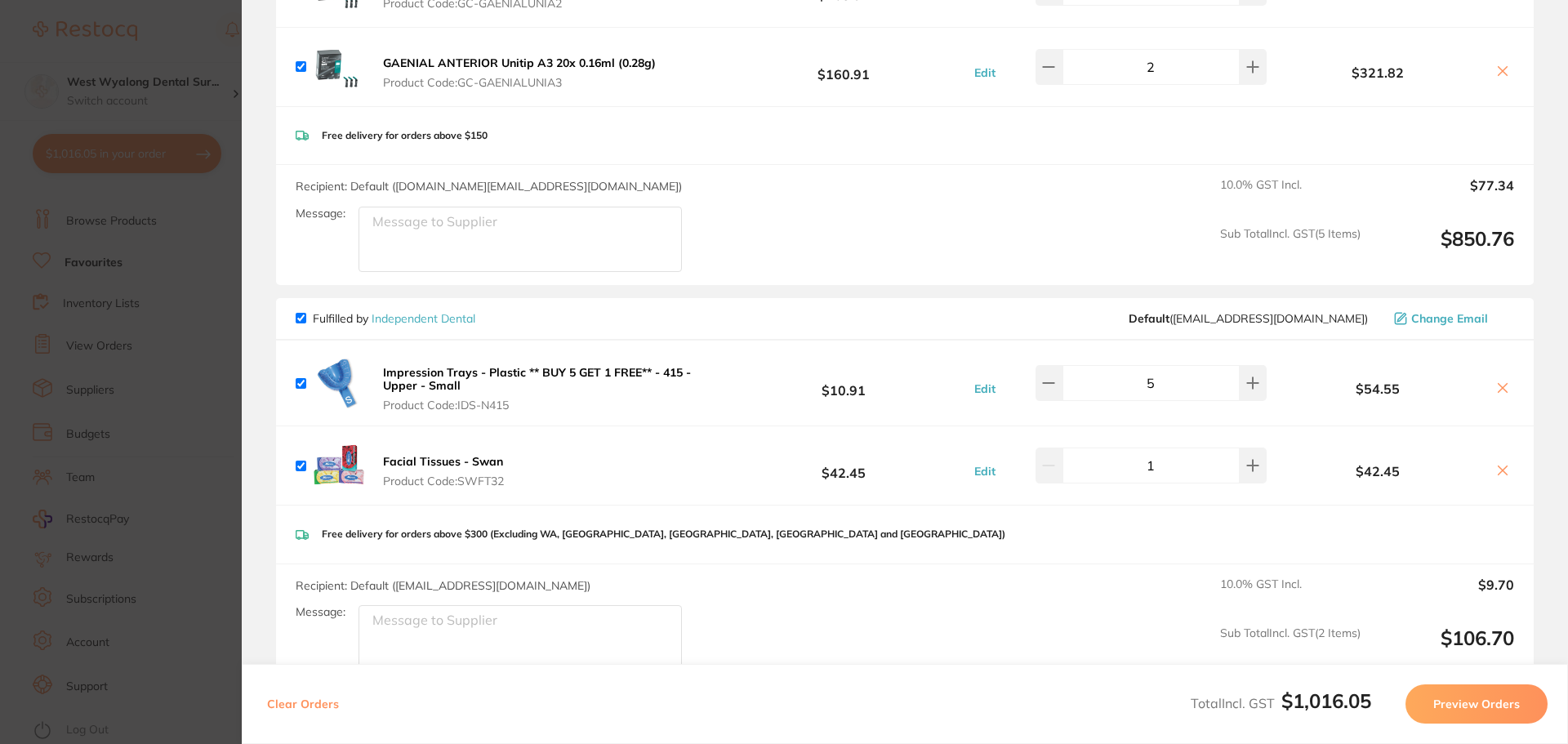
click at [1501, 384] on icon at bounding box center [1502, 388] width 13 height 13
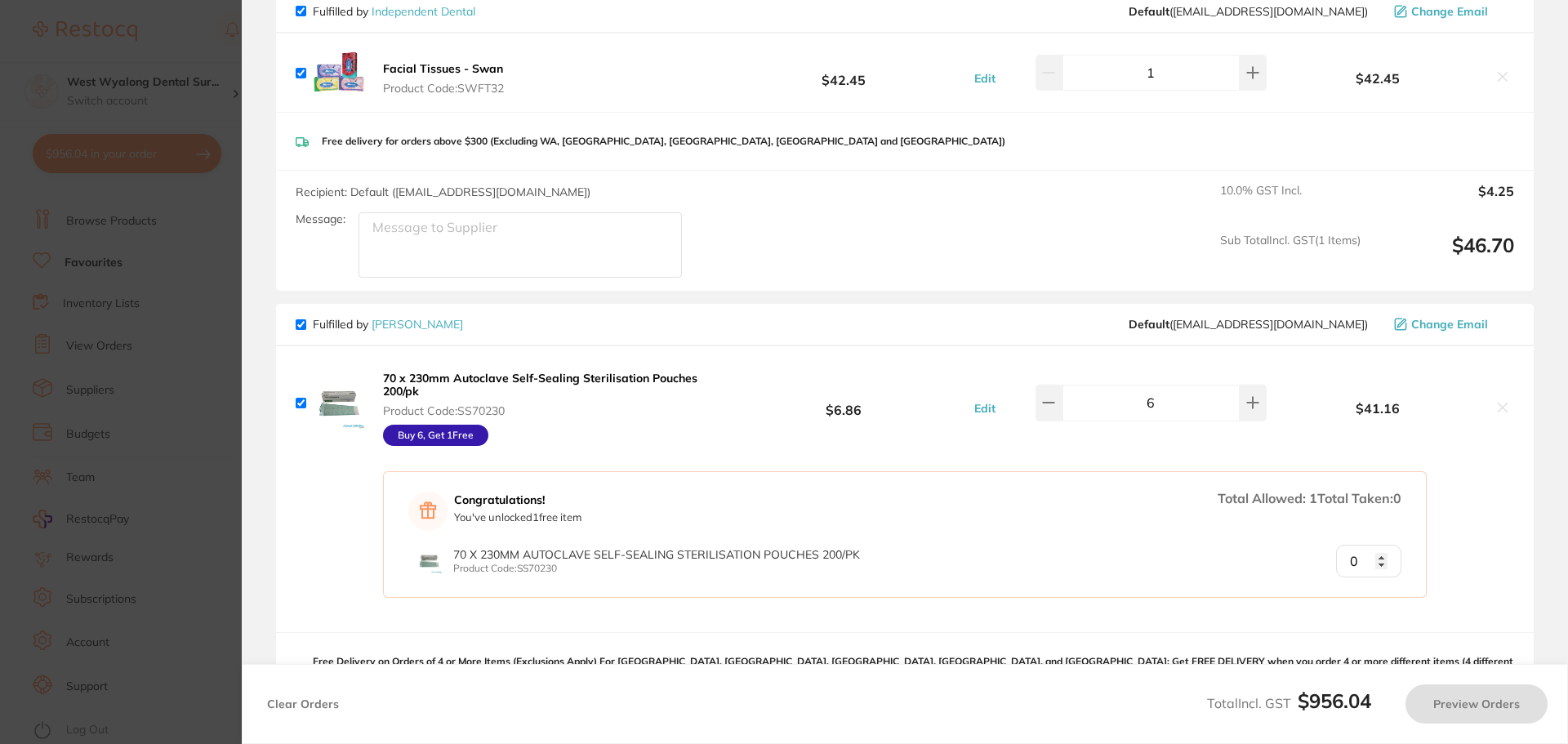
checkbox input "true"
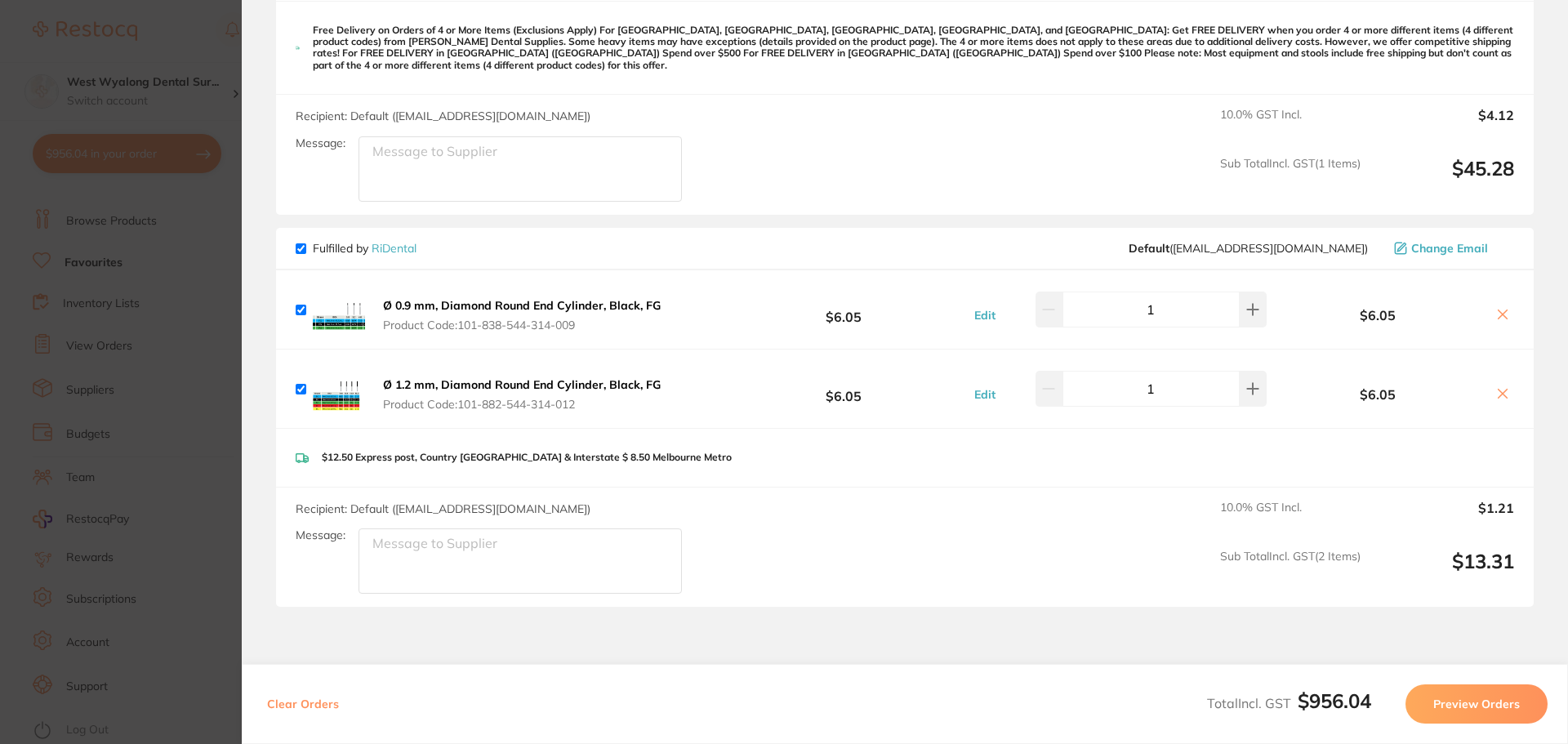
scroll to position [1470, 0]
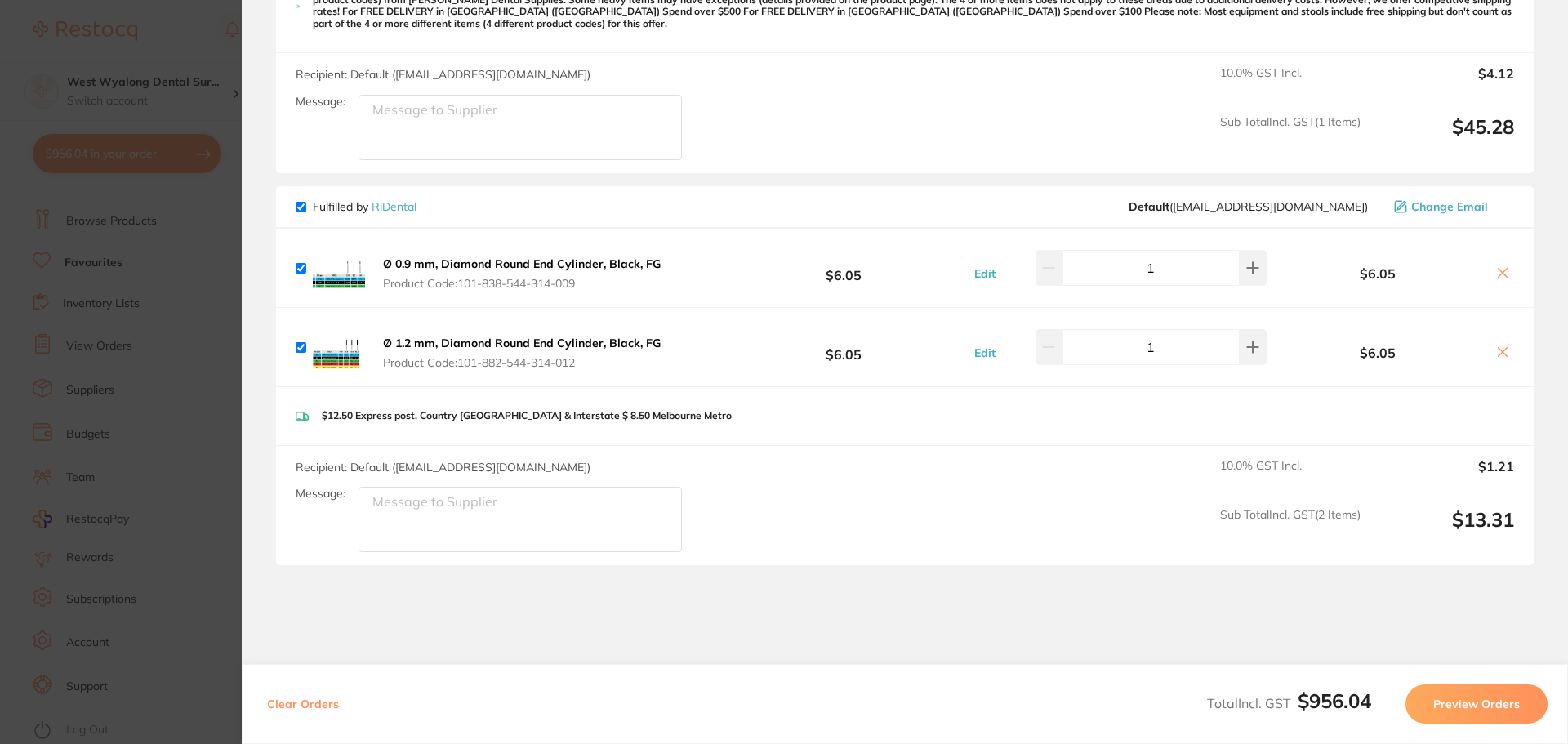
click at [296, 202] on input "checkbox" at bounding box center [301, 207] width 11 height 11
checkbox input "false"
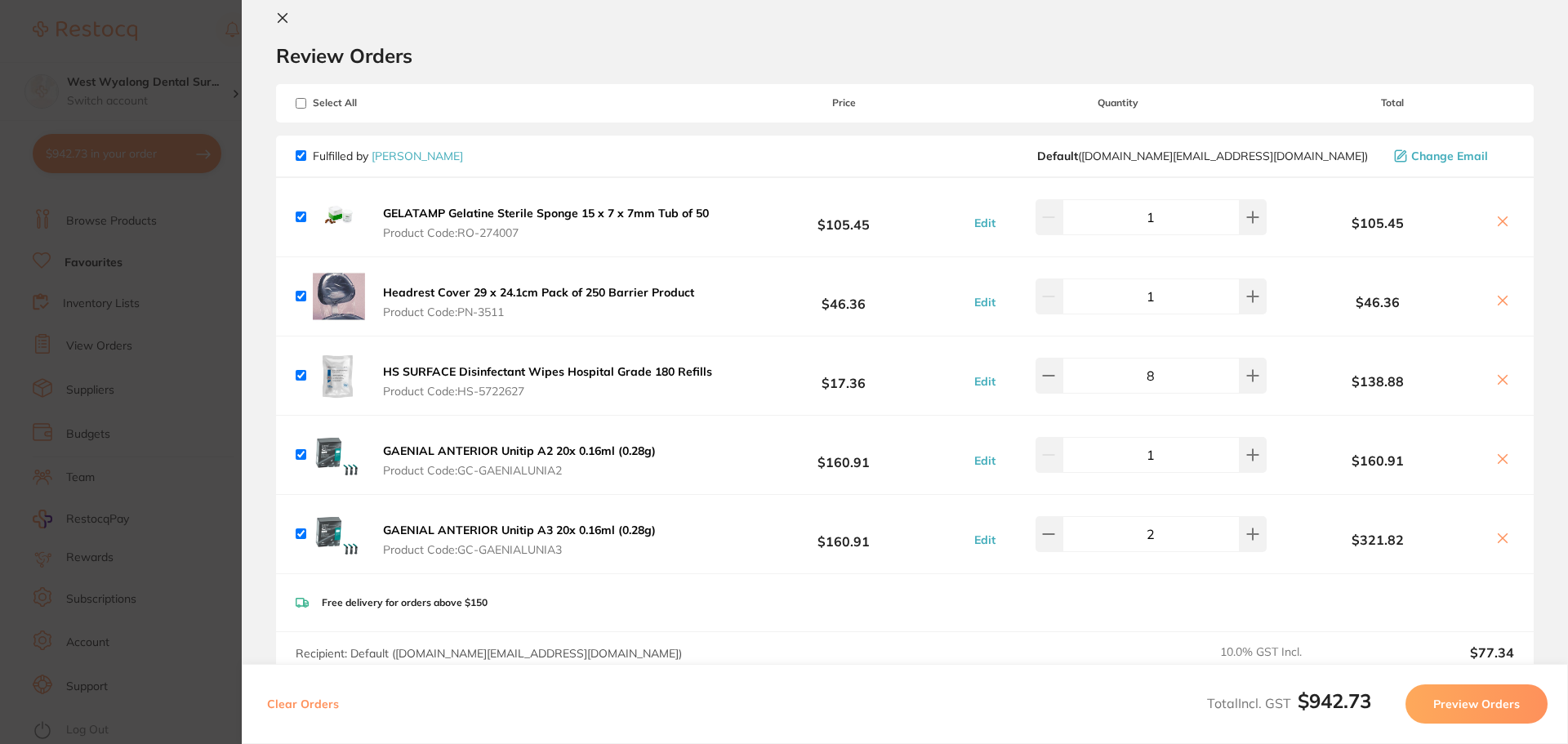
scroll to position [0, 0]
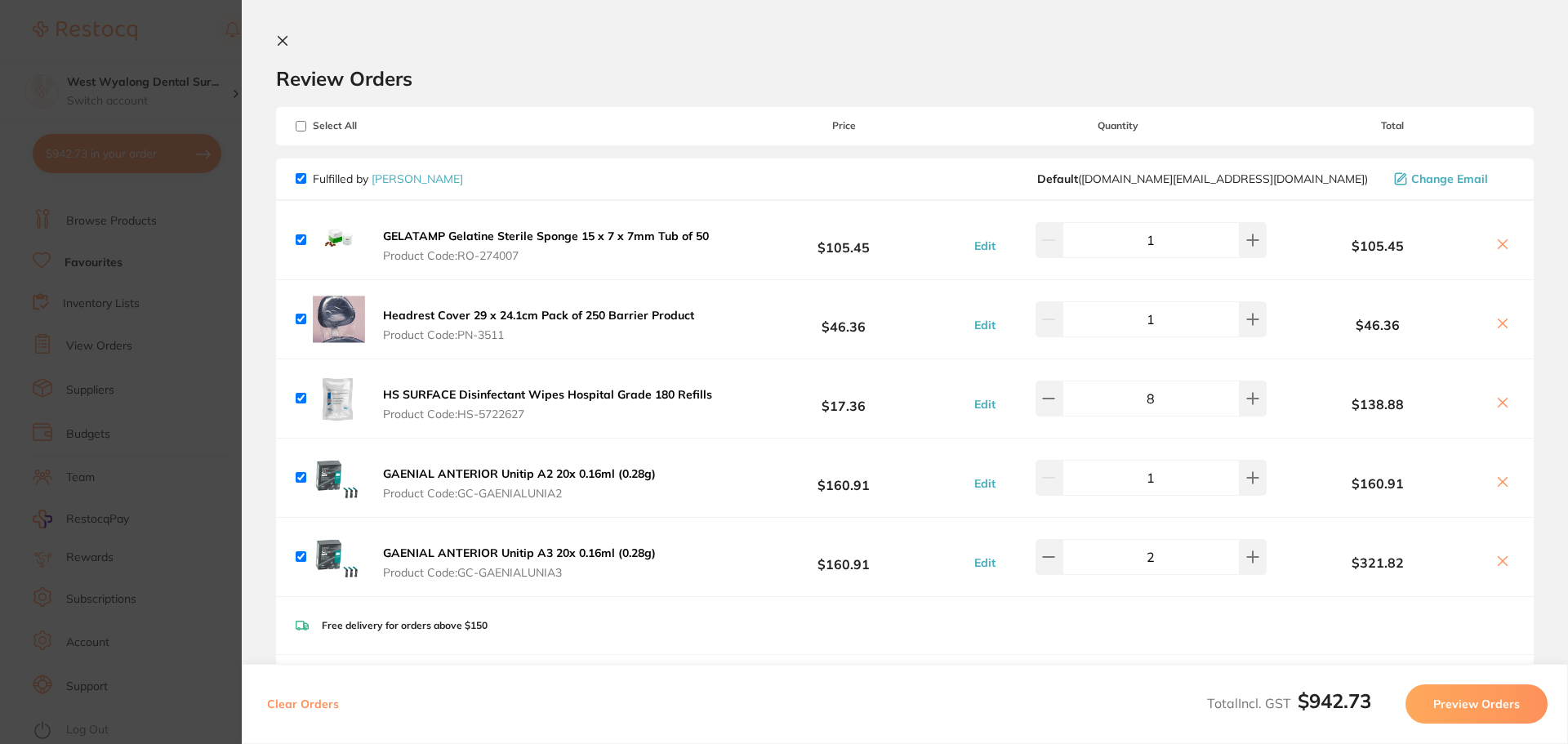
click at [283, 43] on icon at bounding box center [282, 41] width 13 height 13
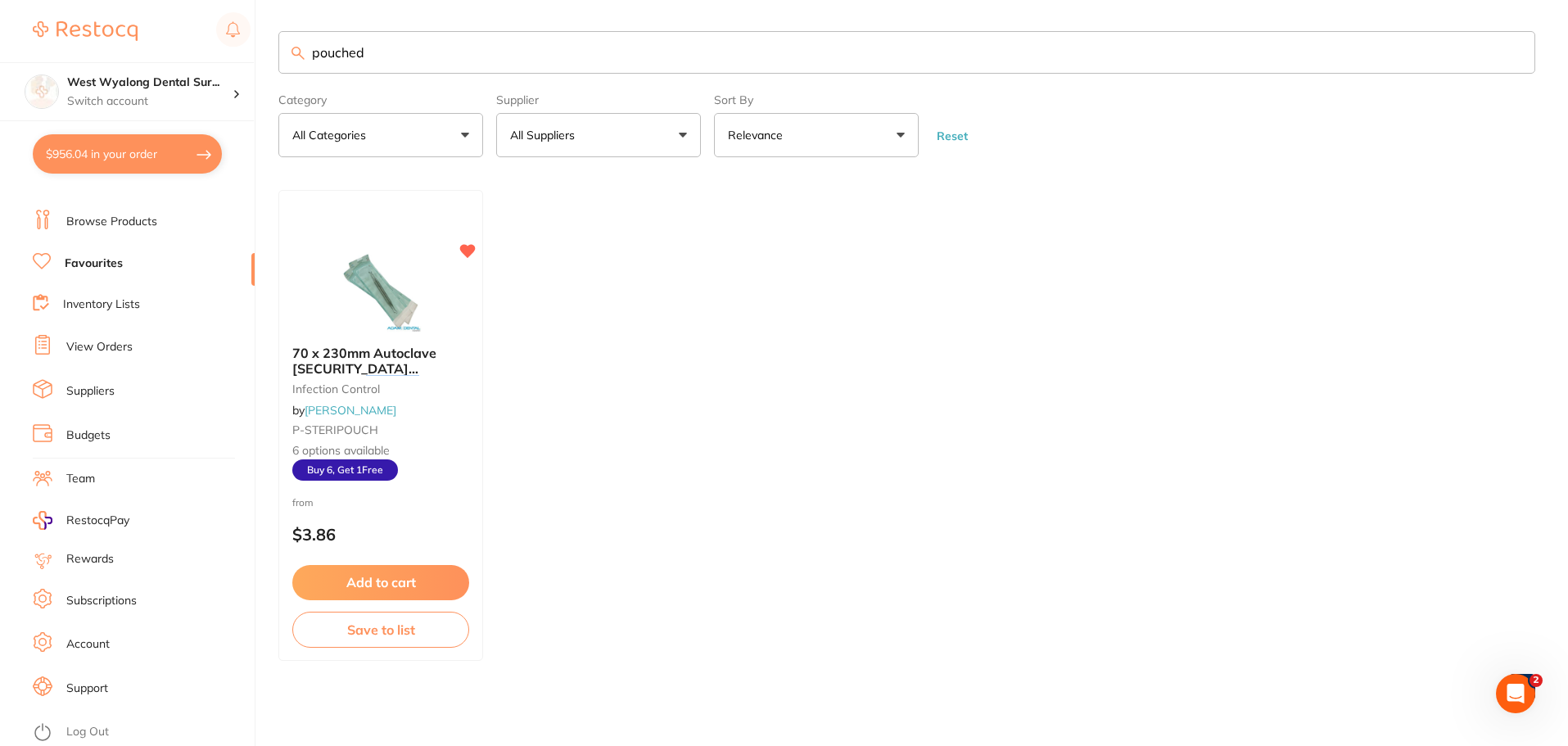
click at [104, 267] on link "Favourites" at bounding box center [94, 263] width 58 height 16
drag, startPoint x: 389, startPoint y: 54, endPoint x: 274, endPoint y: 40, distance: 115.8
click at [274, 40] on div "$956.04 West Wyalong Dental Sur... Switch account West Wyalong [MEDICAL_DATA] (…" at bounding box center [784, 373] width 1568 height 746
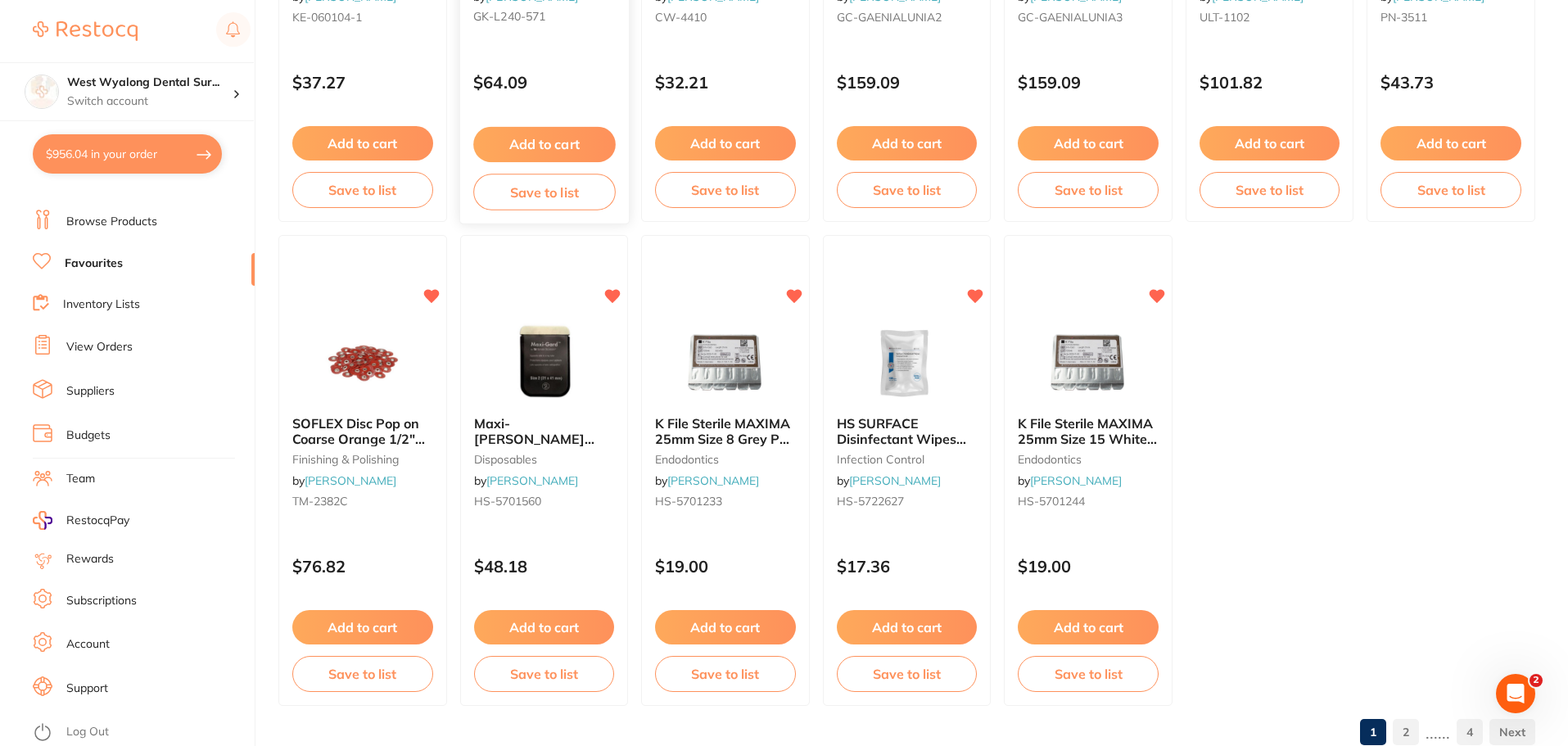
scroll to position [3390, 0]
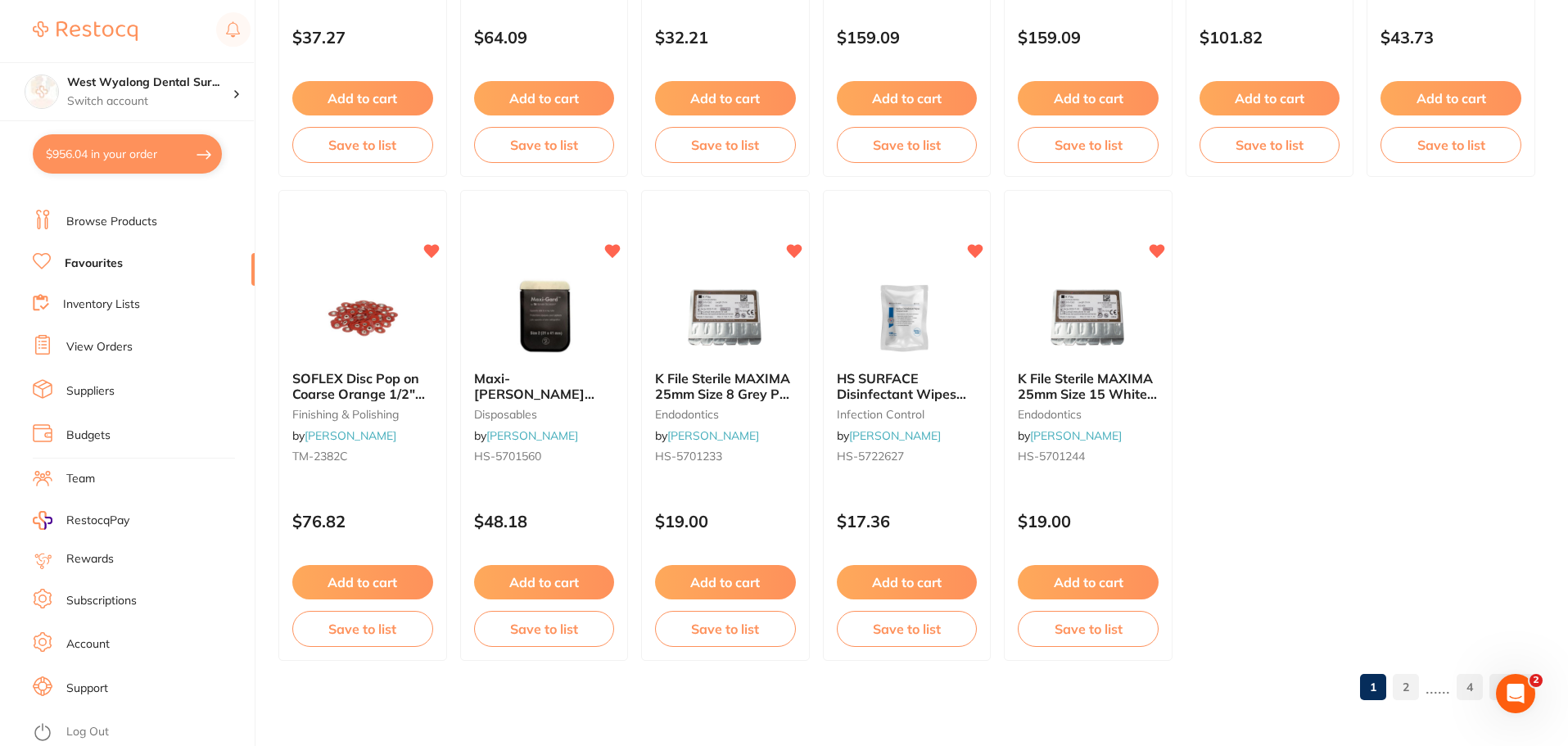
click at [81, 352] on link "View Orders" at bounding box center [99, 347] width 66 height 16
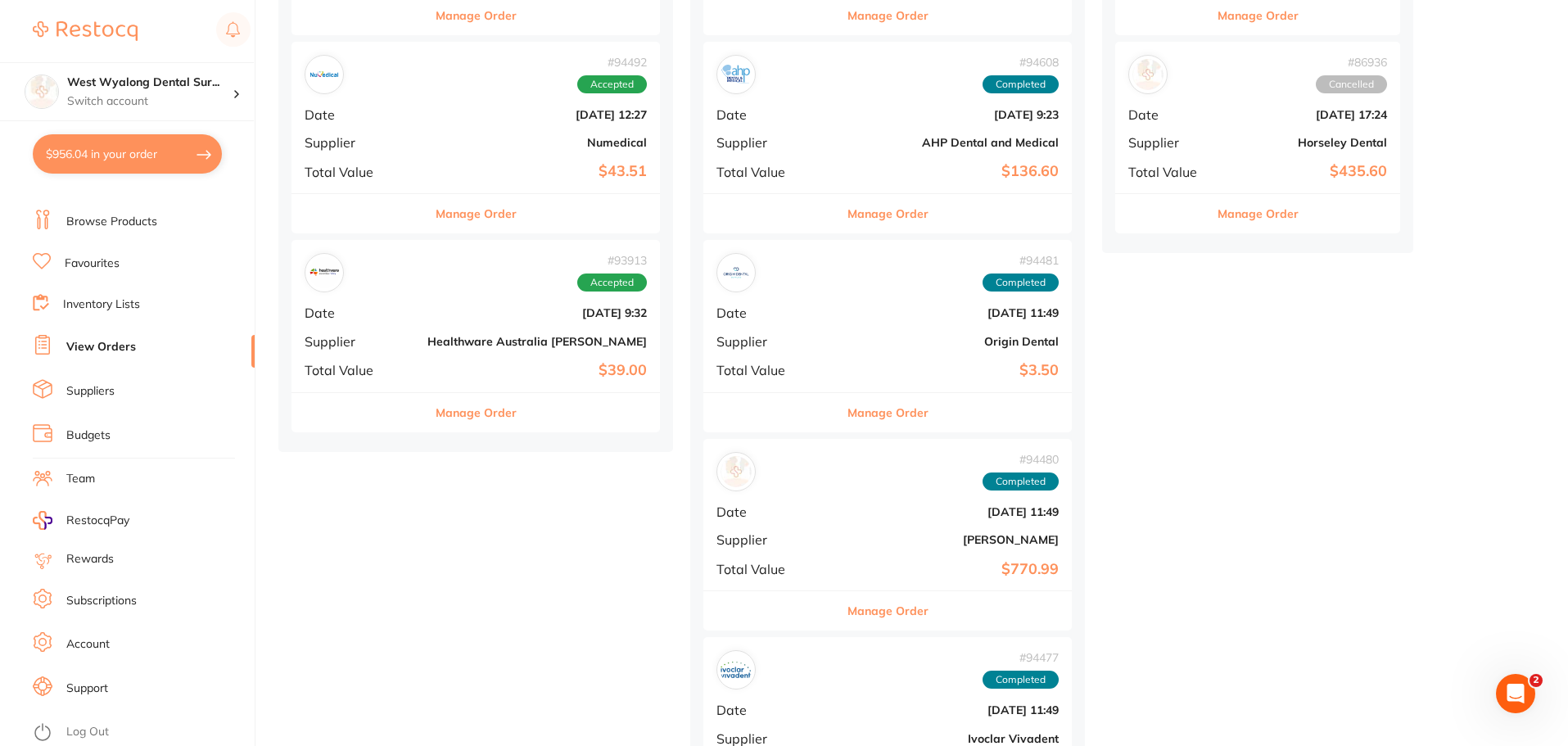
scroll to position [982, 0]
click at [414, 320] on div "# 93913 Accepted Date [DATE] 9:32 Supplier Healthware [GEOGRAPHIC_DATA] [PERSON…" at bounding box center [475, 315] width 368 height 152
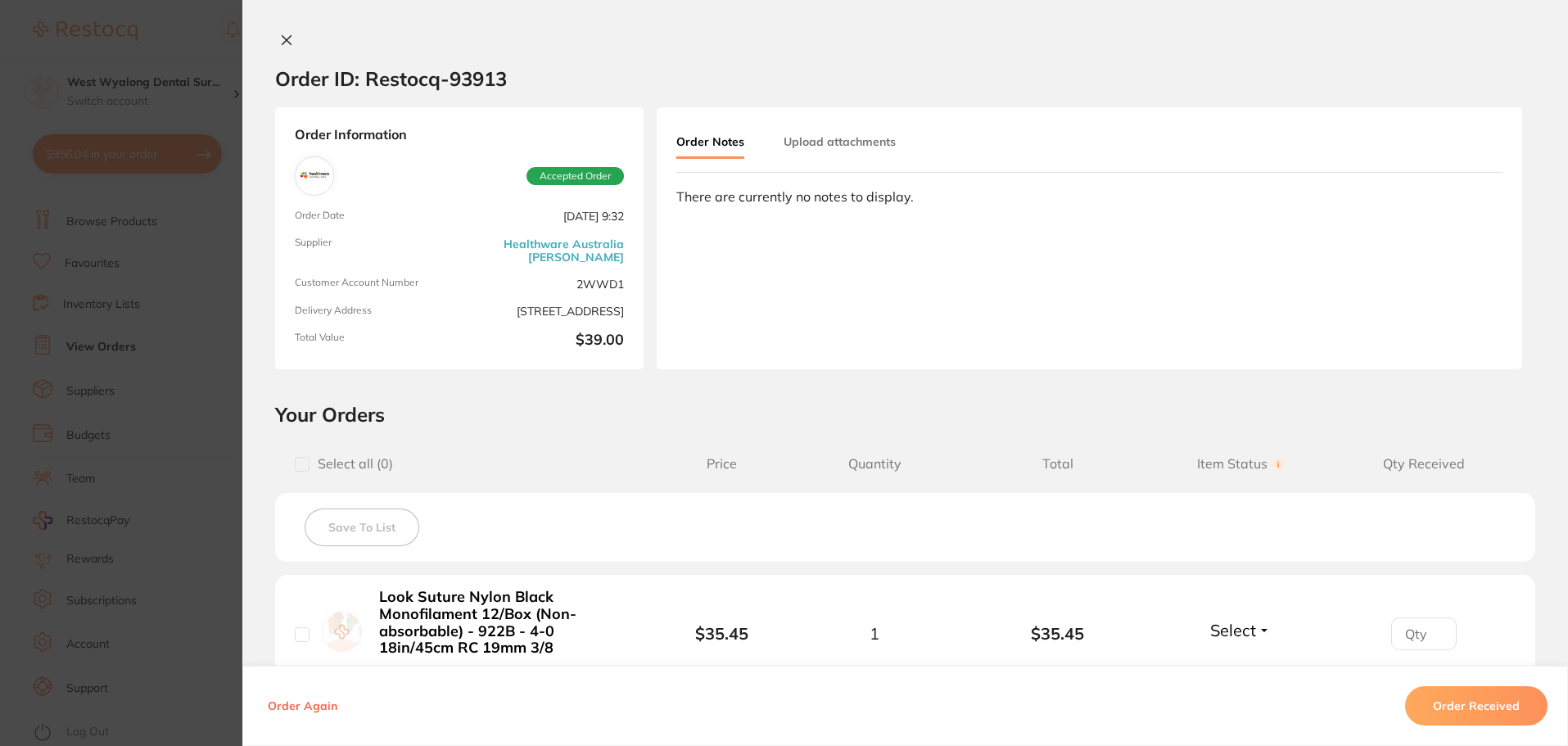
click at [283, 38] on icon at bounding box center [286, 40] width 13 height 13
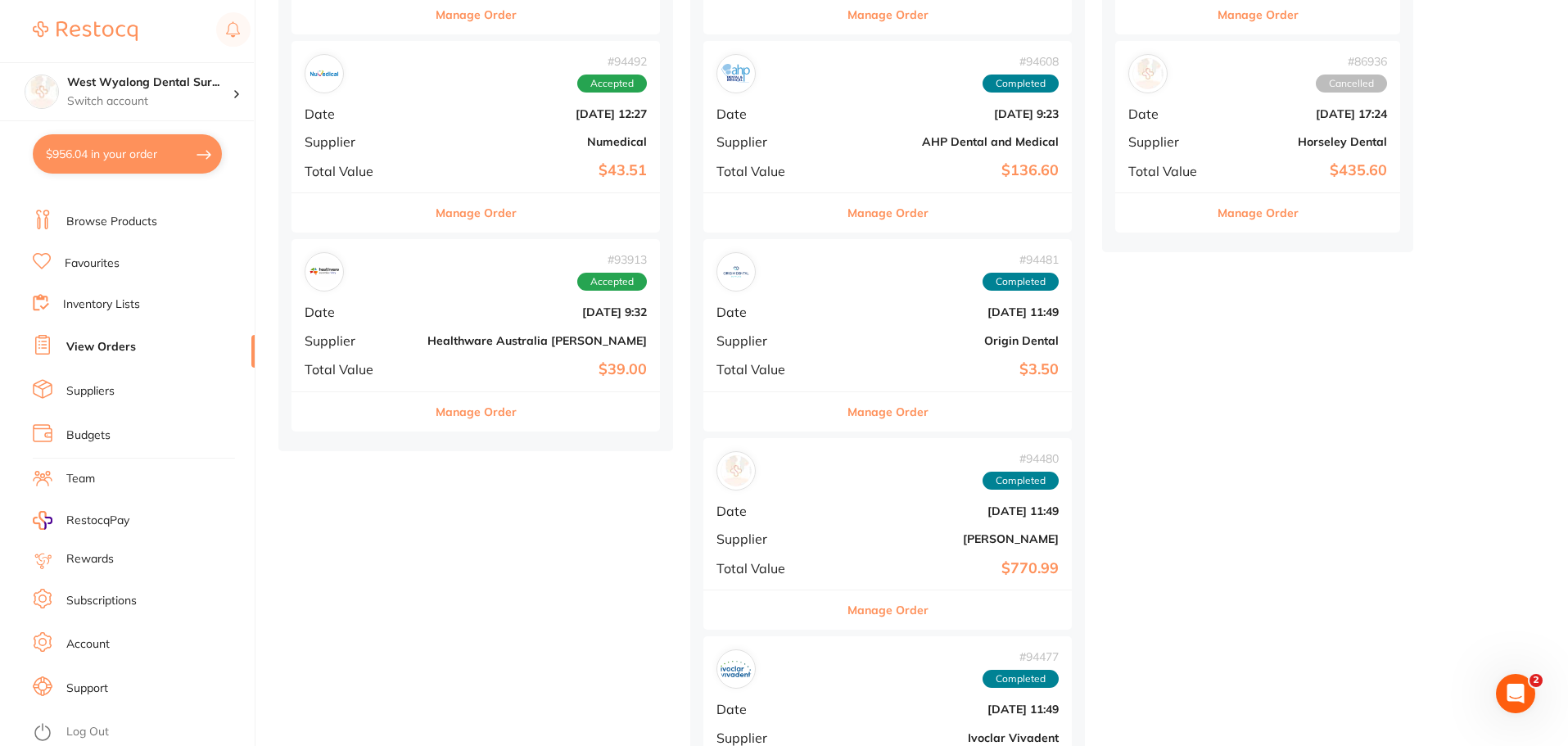
click at [392, 160] on div "# 94492 Accepted Date [DATE] 12:27 Supplier Numedical Total Value $43.51" at bounding box center [475, 117] width 368 height 152
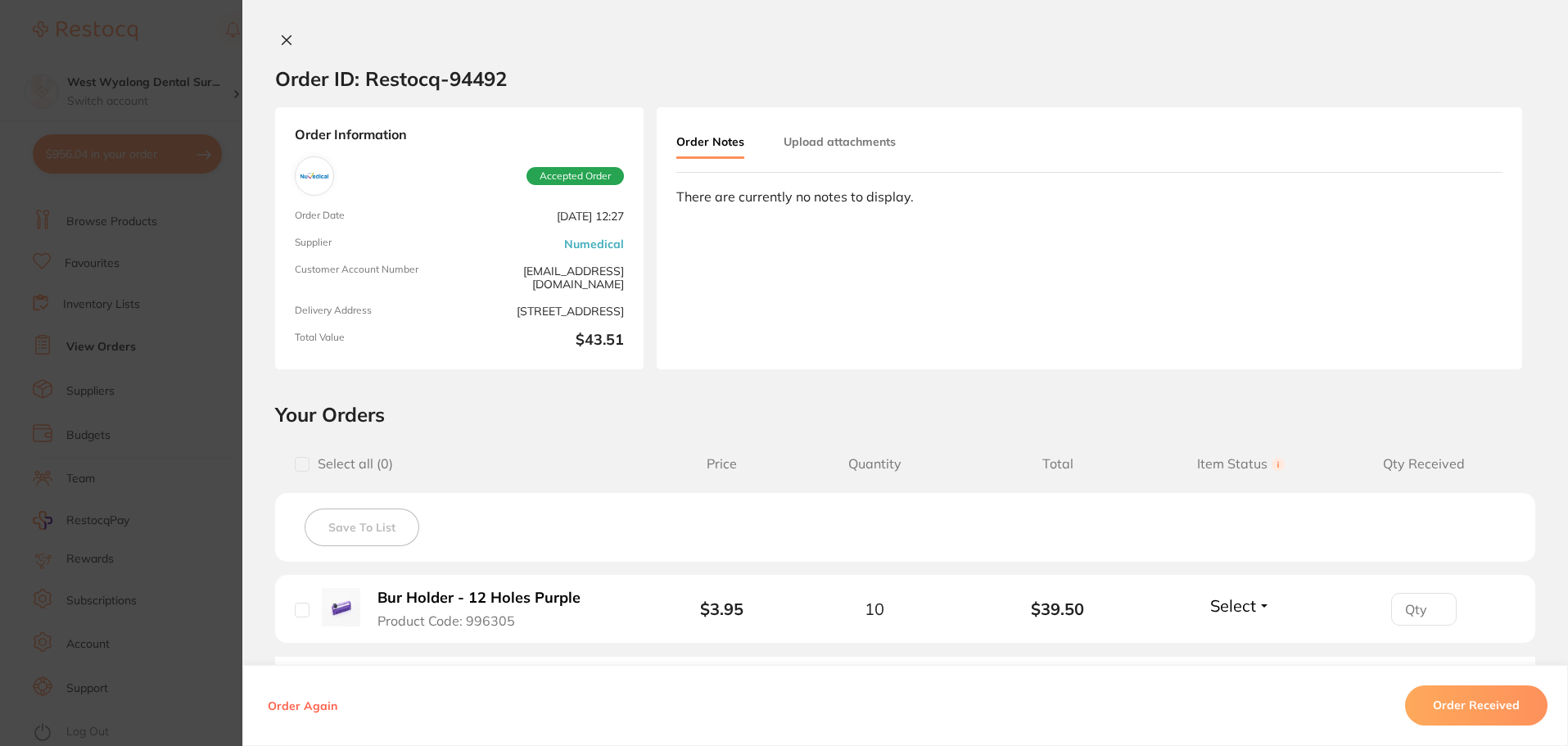
click at [283, 46] on icon at bounding box center [286, 40] width 13 height 13
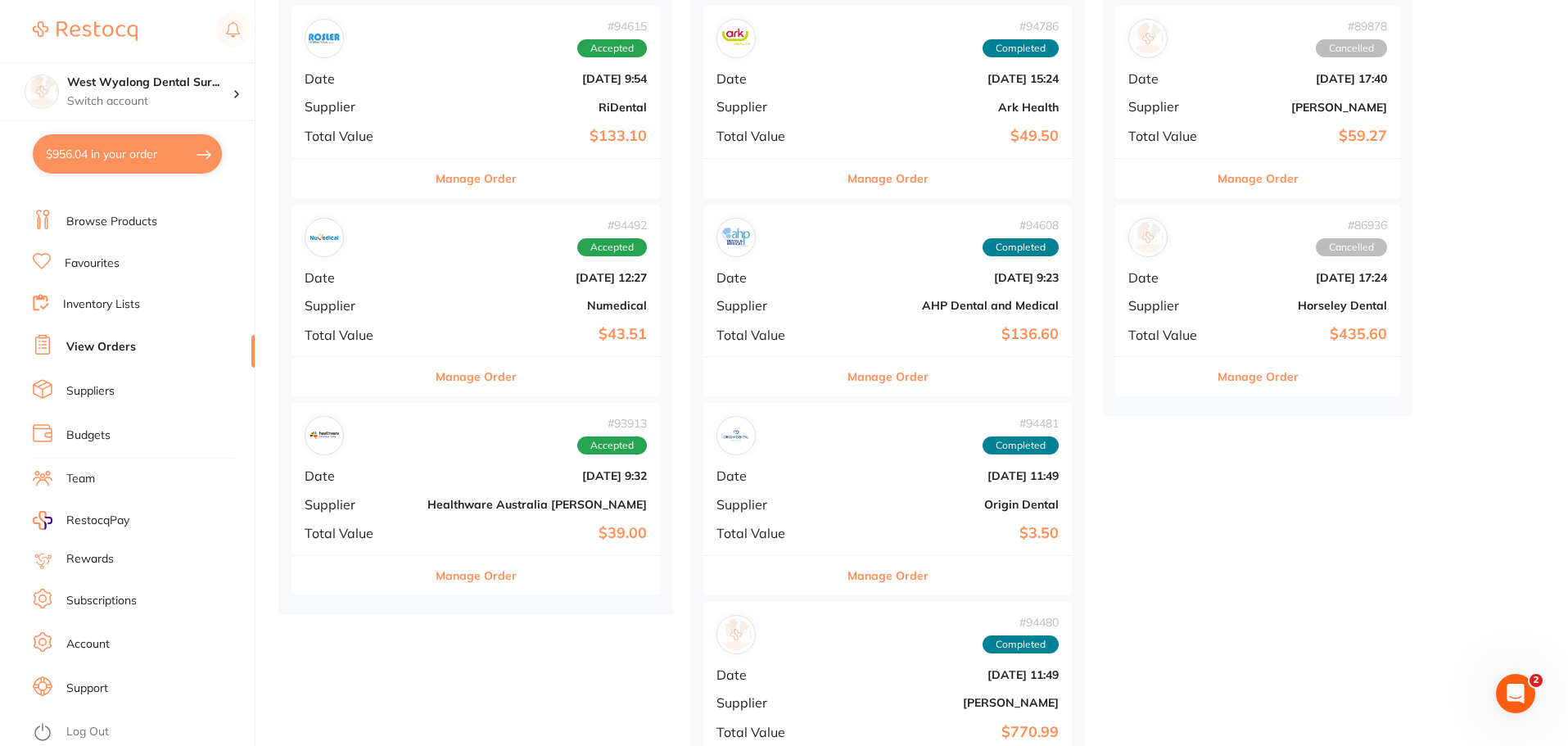
click at [399, 109] on div "# 94615 Accepted Date [DATE] 9:54 Supplier RiDental Total Value $133.10" at bounding box center [475, 81] width 368 height 152
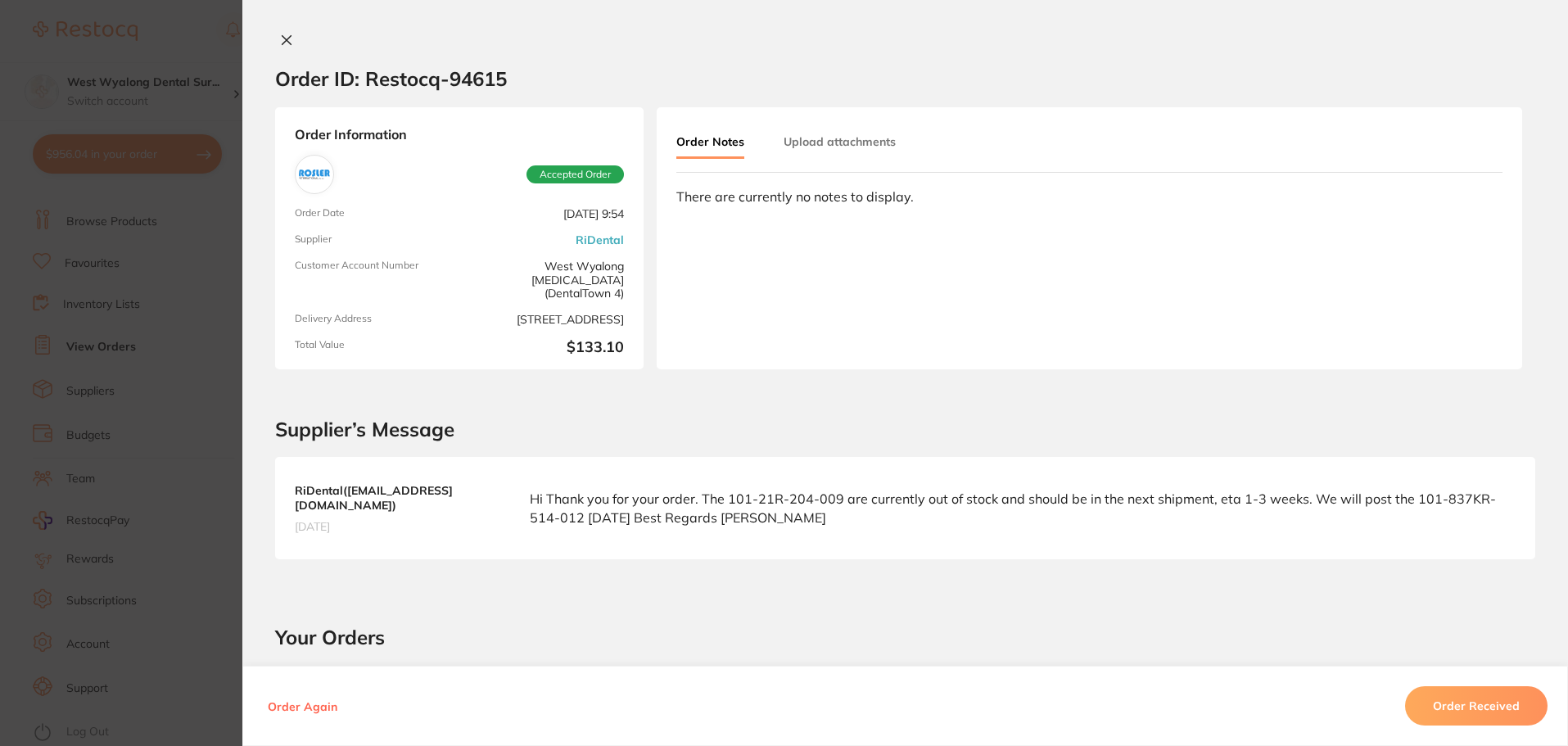
click at [275, 40] on button at bounding box center [286, 41] width 23 height 17
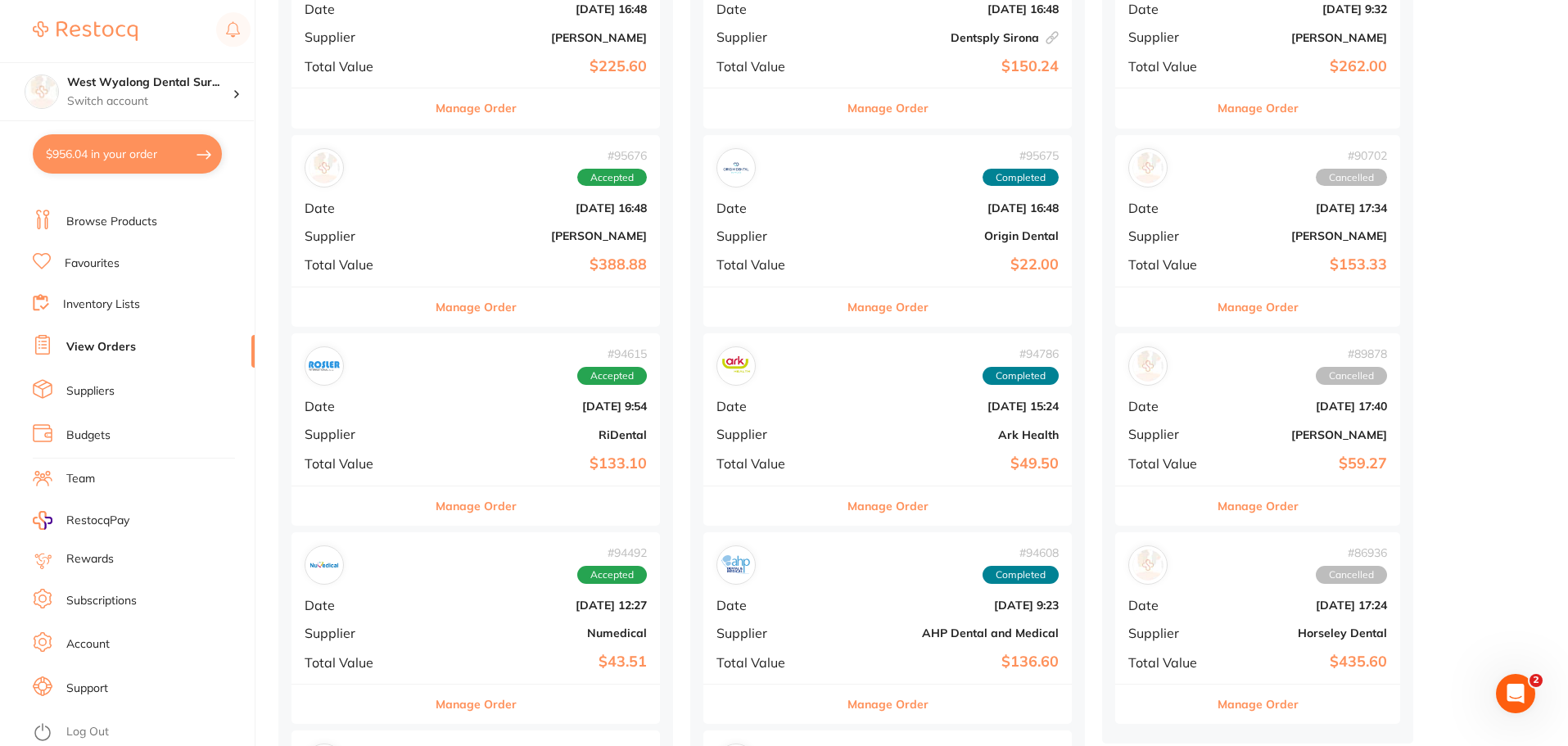
click at [399, 256] on div "# 95676 Accepted Date [DATE] 16:48 Supplier [PERSON_NAME] Total Value $388.88" at bounding box center [475, 211] width 368 height 152
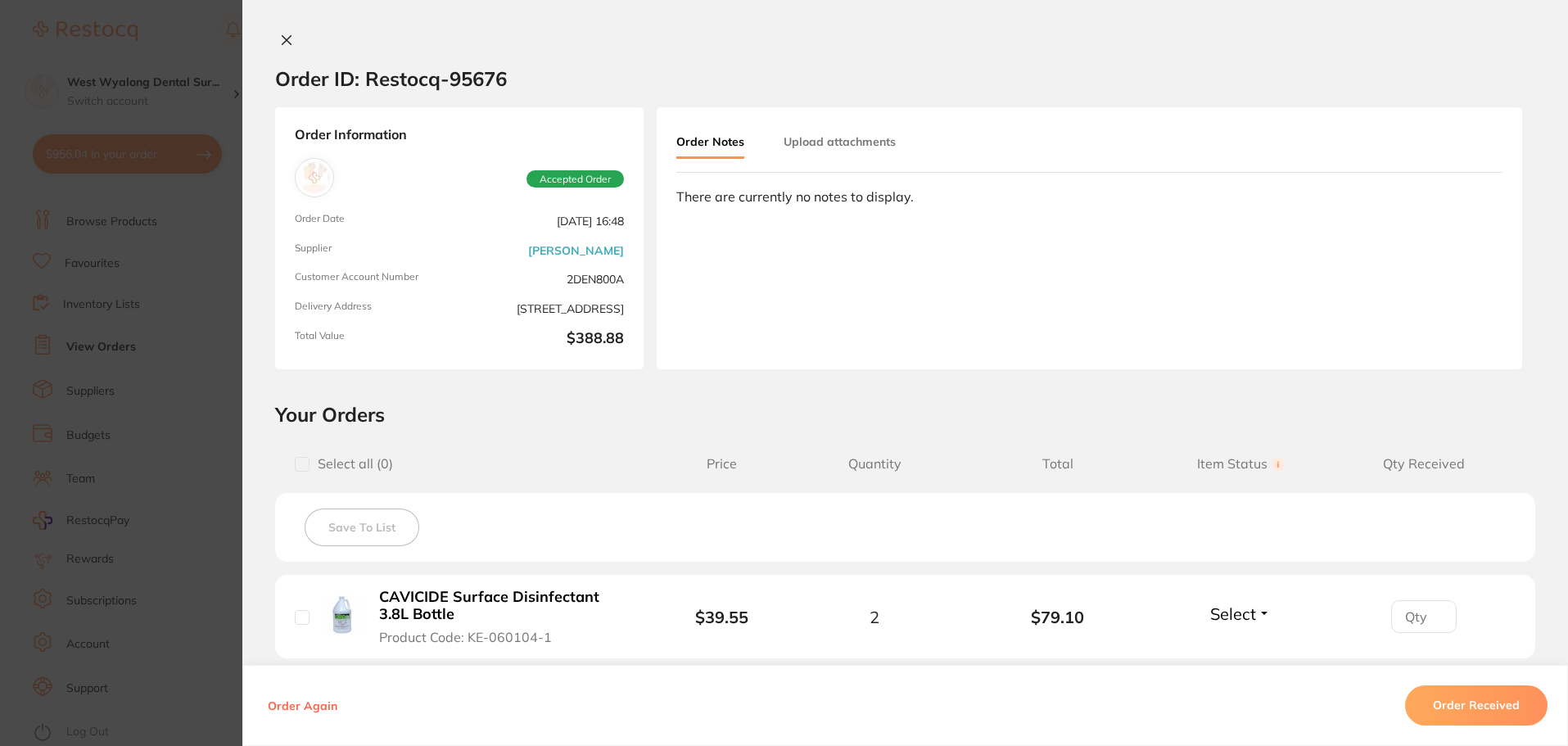
click at [270, 41] on div at bounding box center [905, 41] width 1325 height 17
click at [281, 45] on icon at bounding box center [286, 40] width 13 height 13
